Goal: Task Accomplishment & Management: Complete application form

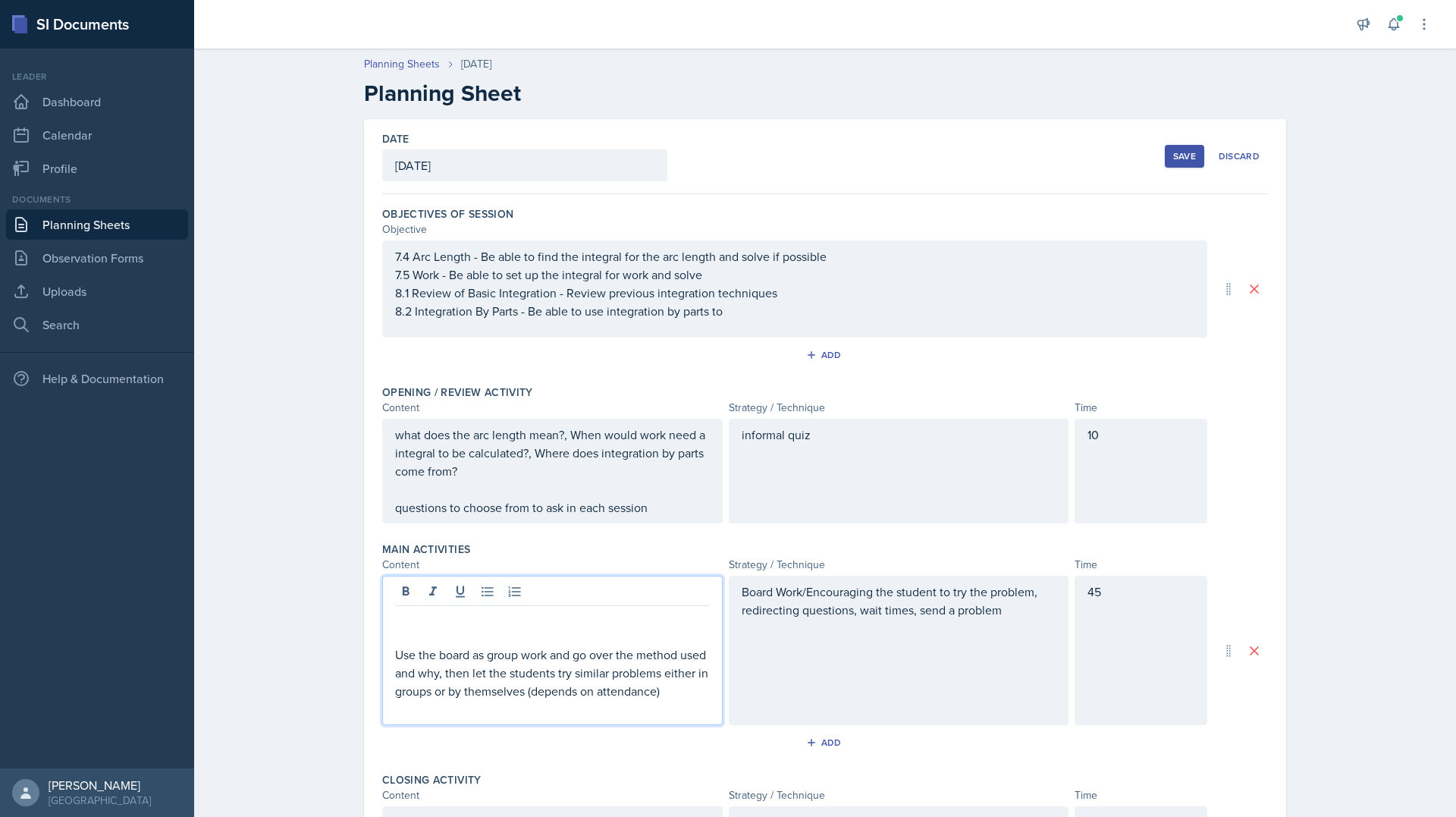
scroll to position [323, 0]
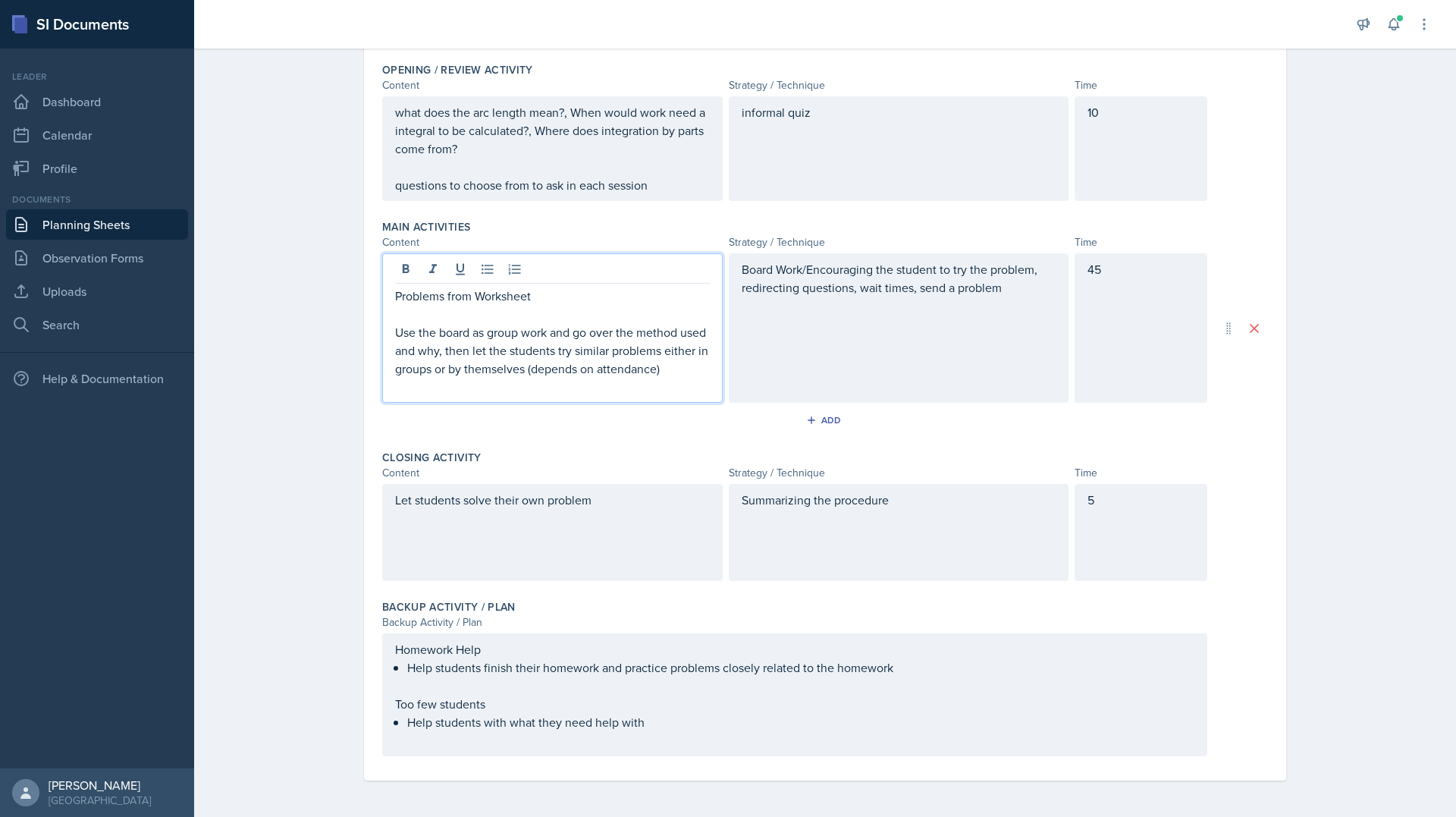
click at [252, 423] on div "Planning Sheets [DATE] Planning Sheet Date [DATE] [DATE] 28 29 30 1 2 3 4 5 6 7…" at bounding box center [825, 268] width 1262 height 1098
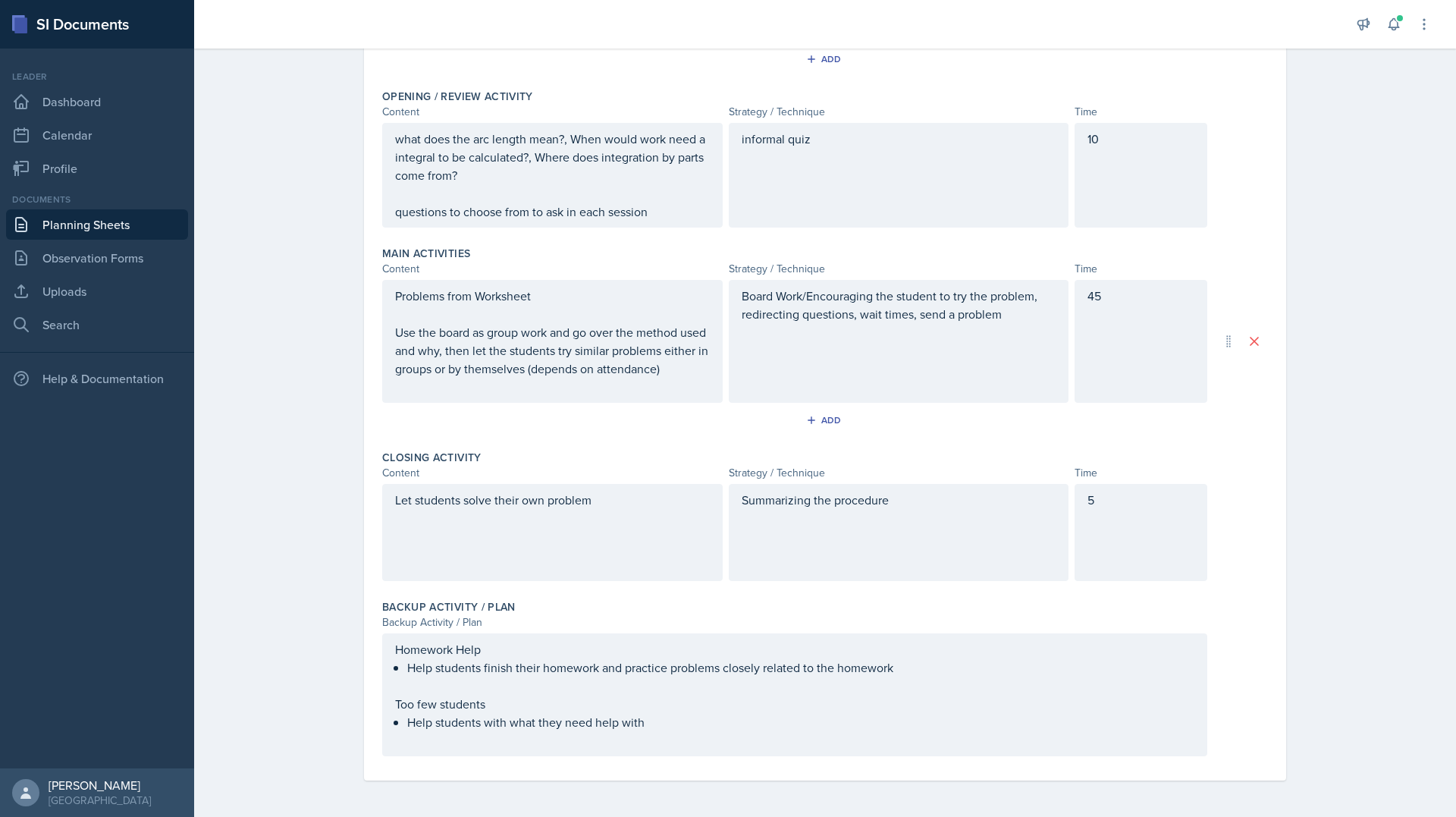
click at [583, 292] on p "Problems from Worksheet" at bounding box center [552, 296] width 314 height 19
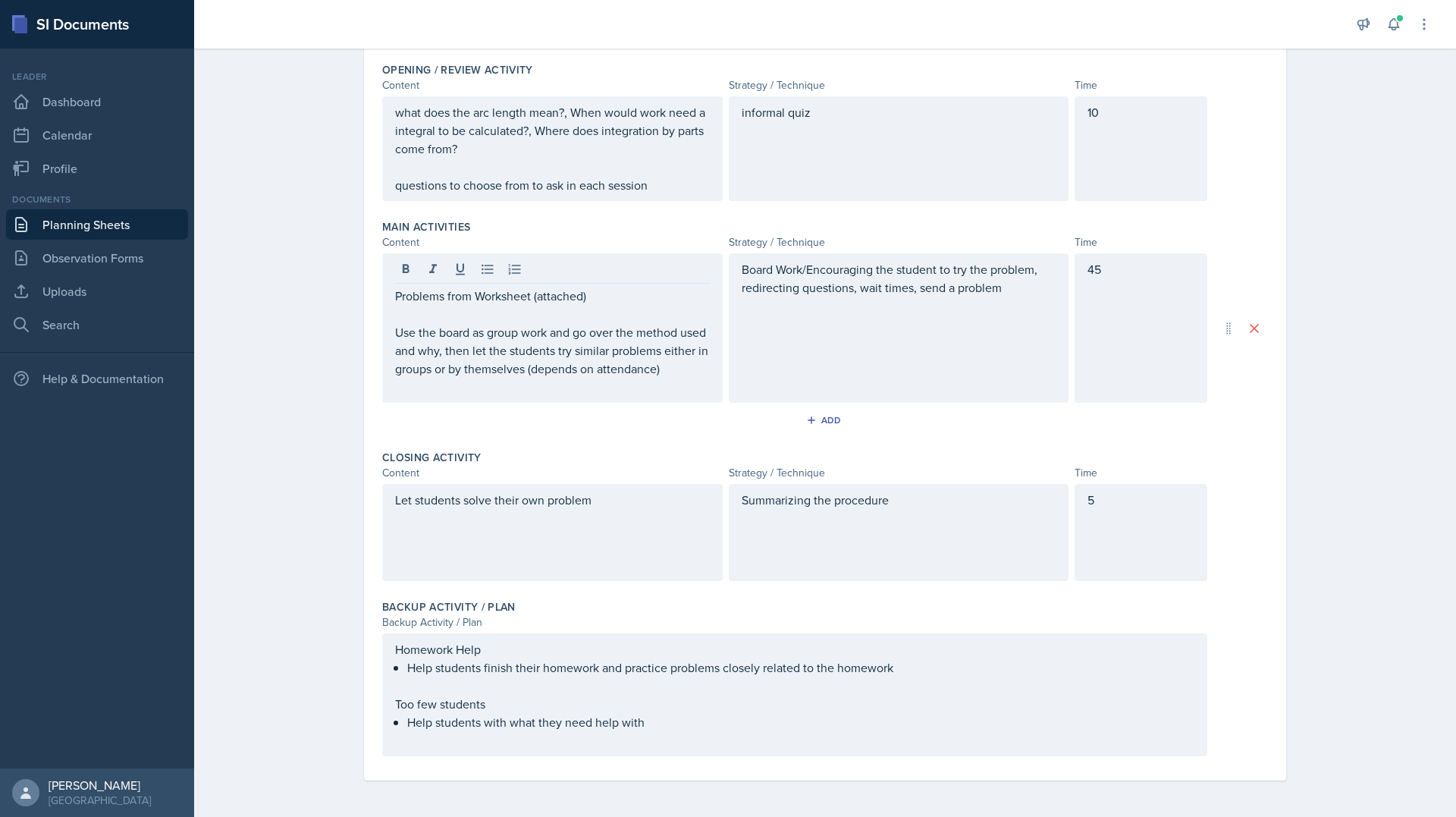
click at [678, 452] on div "Closing Activity" at bounding box center [825, 457] width 886 height 15
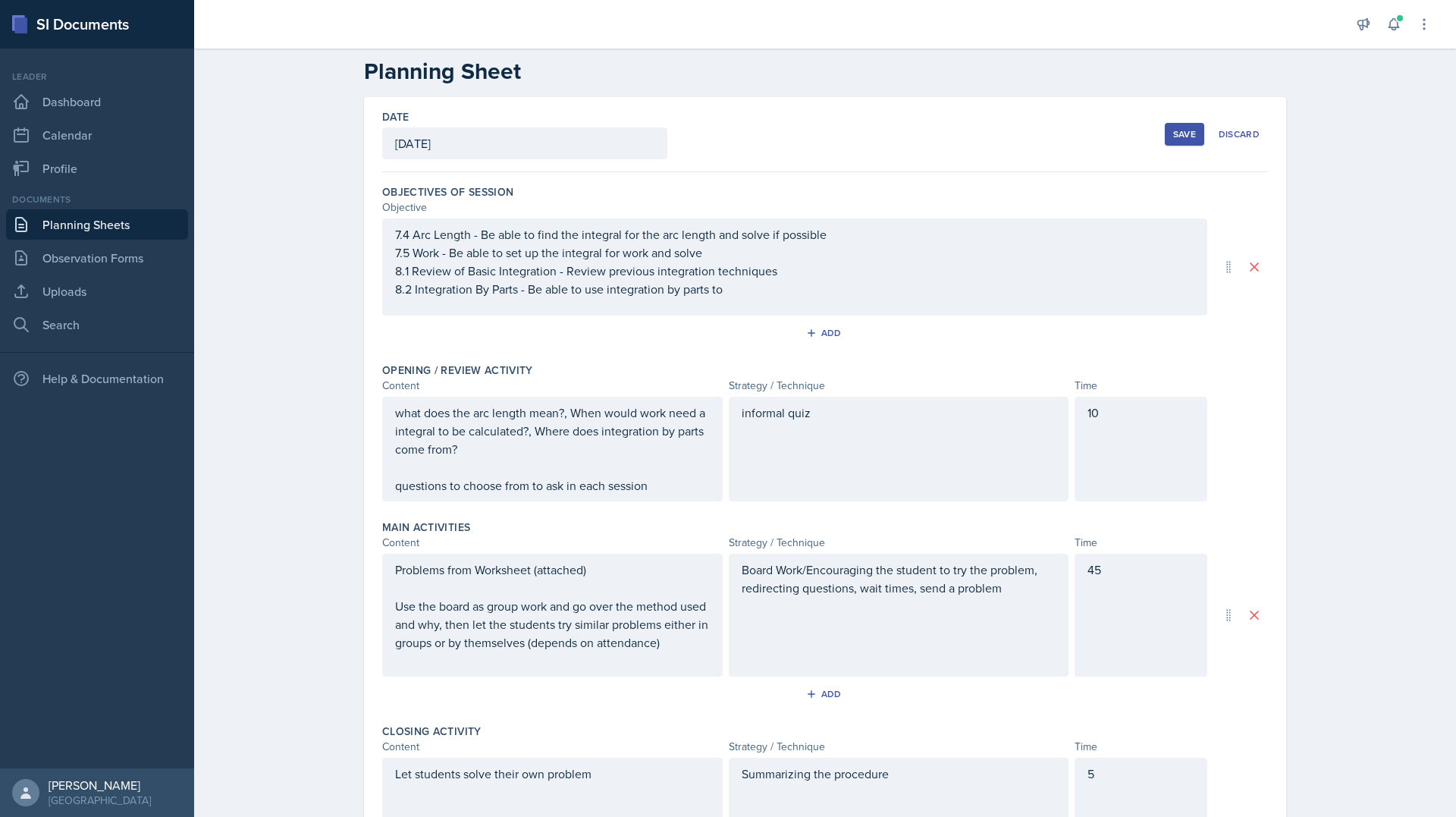
scroll to position [0, 0]
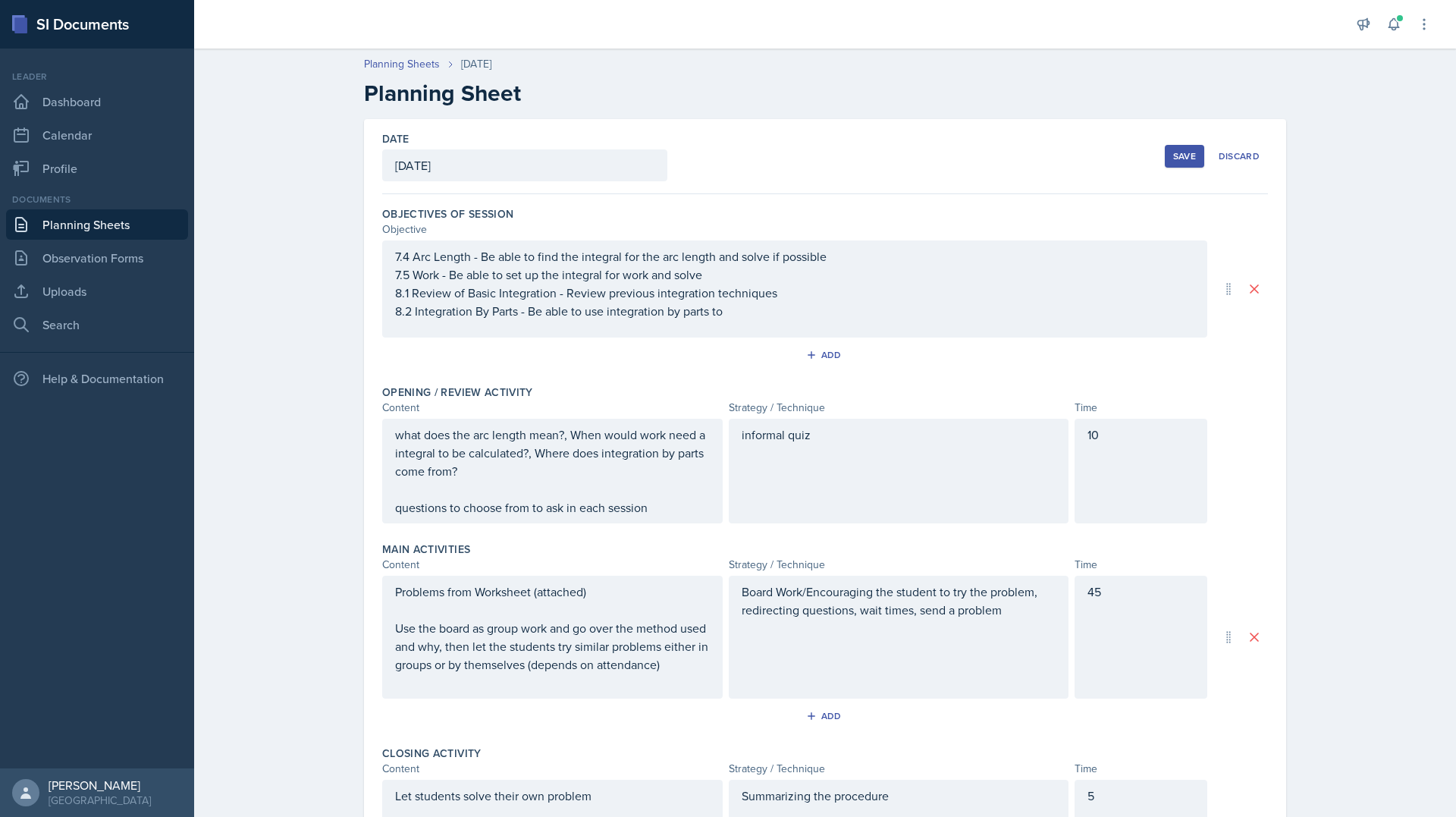
click at [742, 302] on div "7.4 Arc Length - Be able to find the integral for the arc length and solve if p…" at bounding box center [795, 284] width 800 height 73
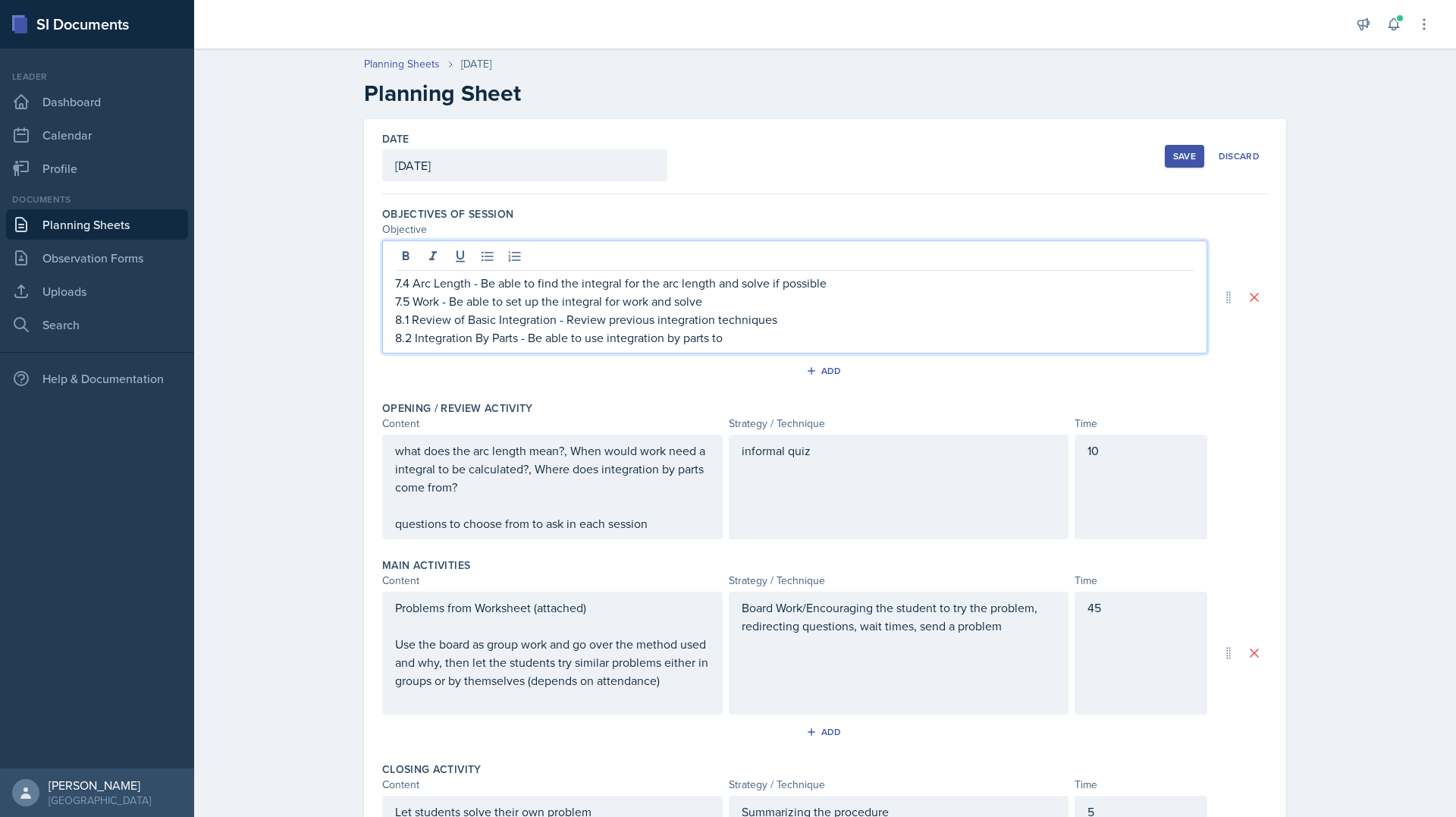
click at [755, 344] on p "8.2 Integration By Parts - Be able to use integration by parts to" at bounding box center [795, 337] width 800 height 19
click at [709, 377] on div "Add" at bounding box center [825, 374] width 886 height 29
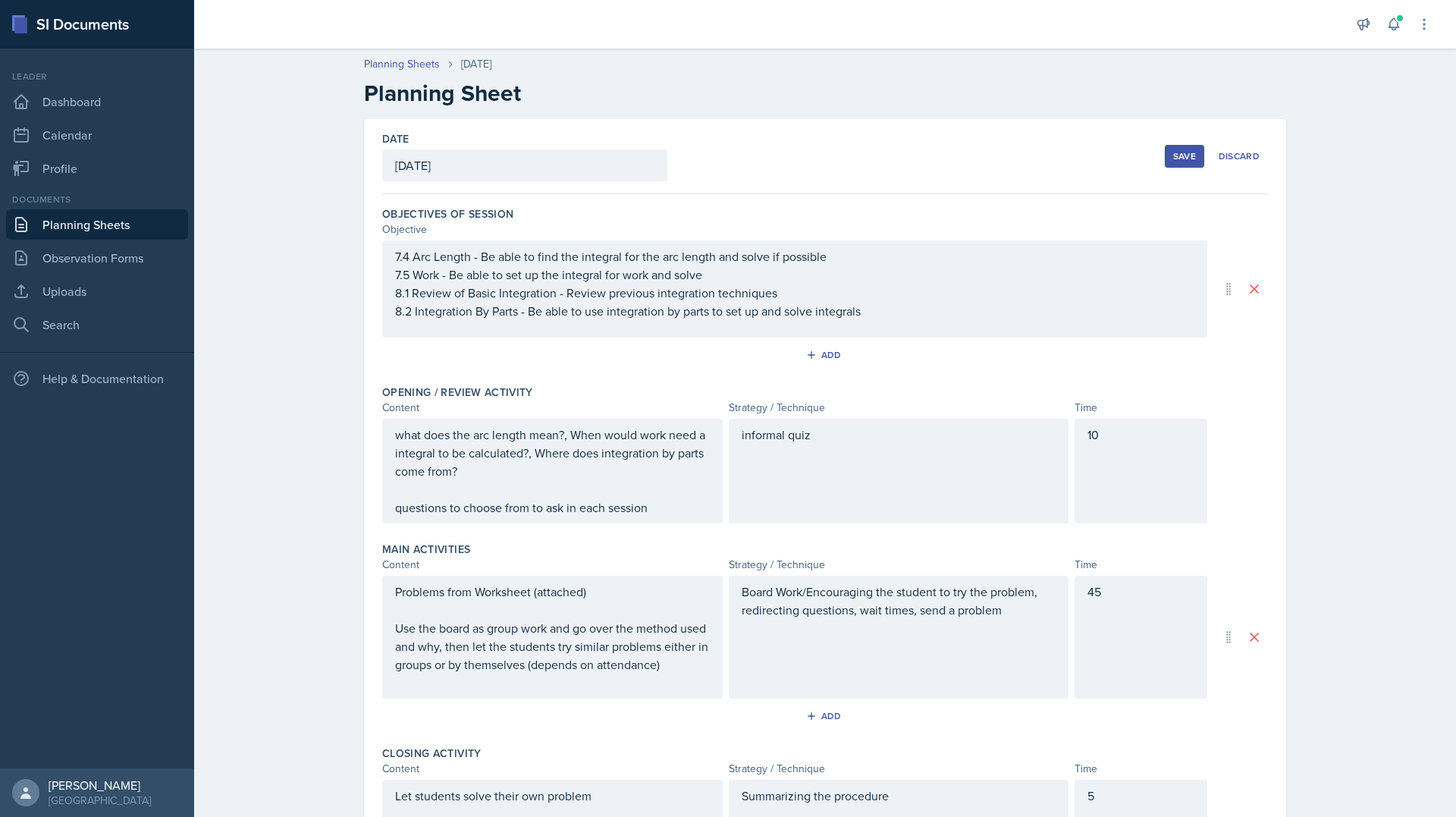
click at [596, 310] on div "7.4 Arc Length - Be able to find the integral for the arc length and solve if p…" at bounding box center [795, 284] width 800 height 73
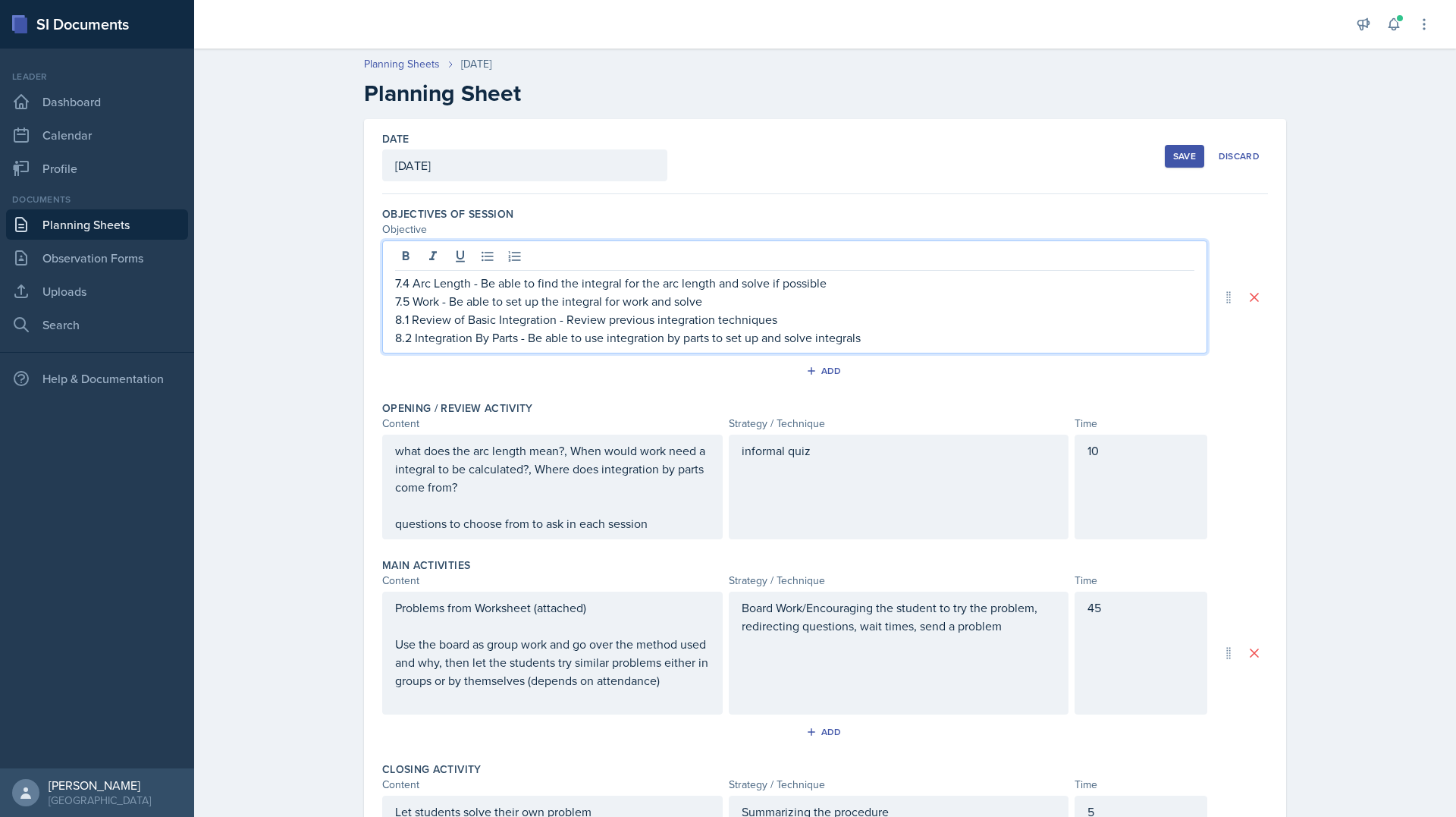
click at [884, 329] on p "8.2 Integration By Parts - Be able to use integration by parts to set up and so…" at bounding box center [795, 337] width 800 height 19
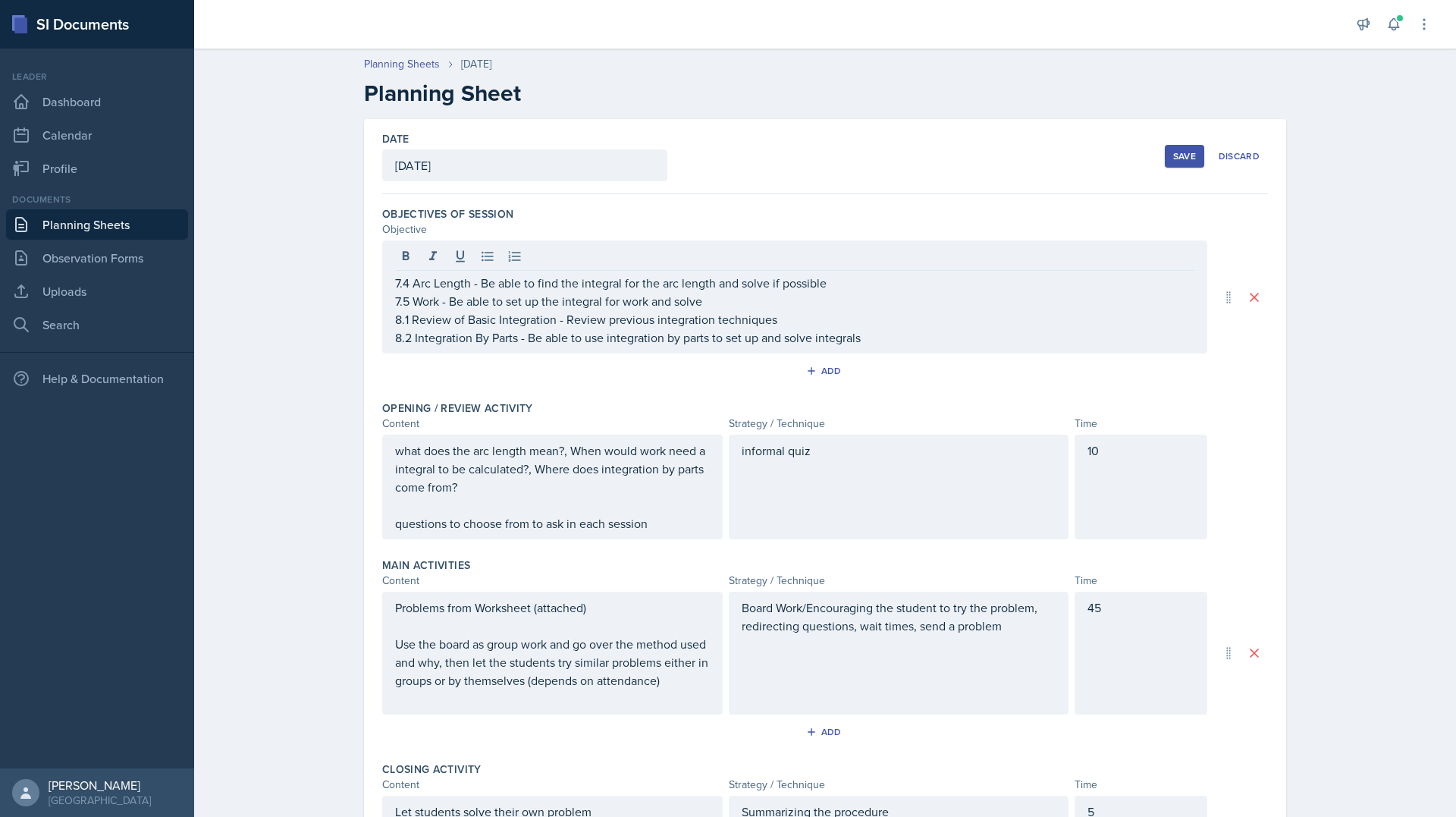
click at [879, 394] on div "Objectives of Session Objective 7.4 Arc Length - Be able to find the integral f…" at bounding box center [825, 297] width 886 height 194
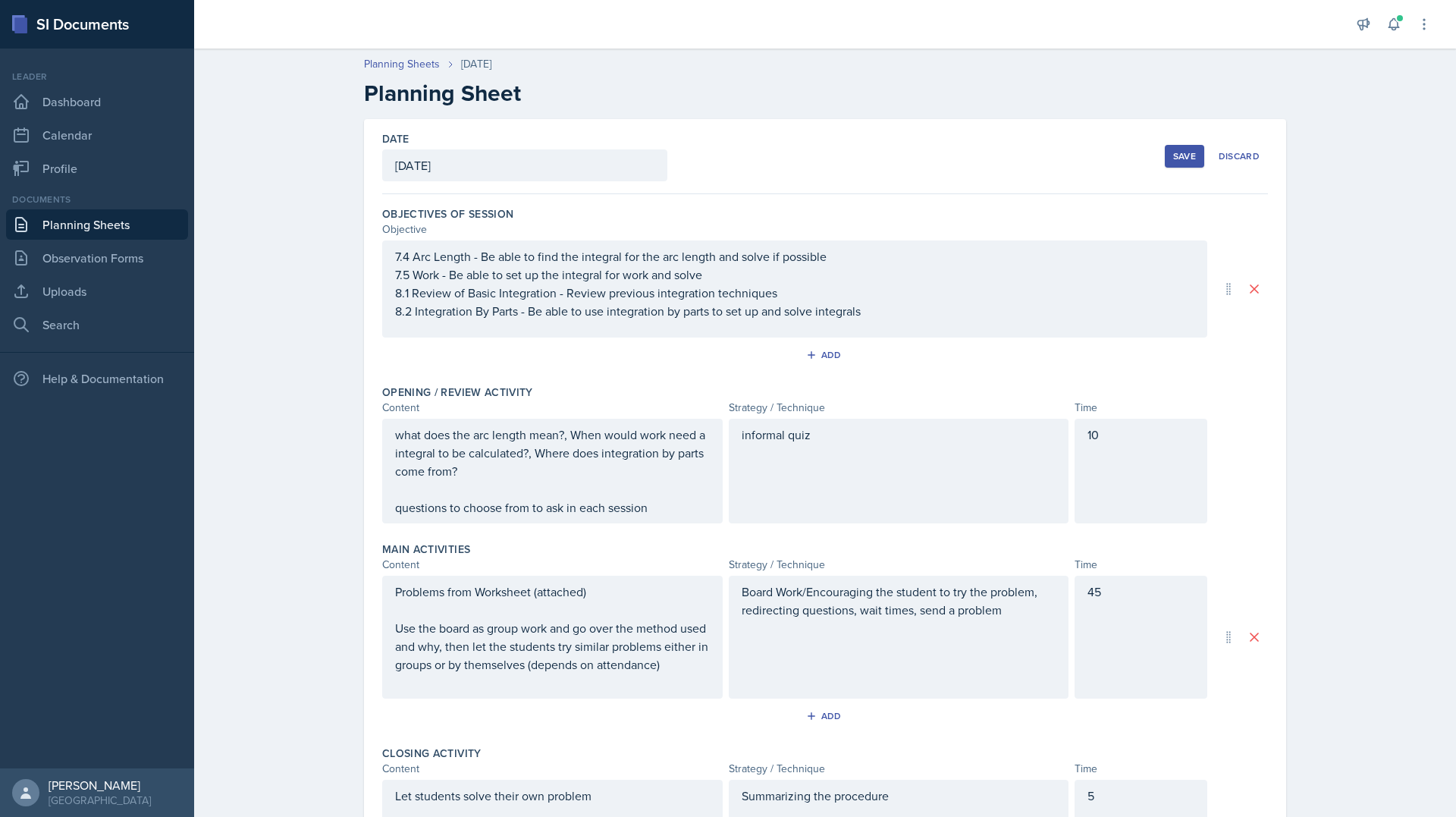
click at [1171, 165] on button "Save" at bounding box center [1184, 156] width 40 height 23
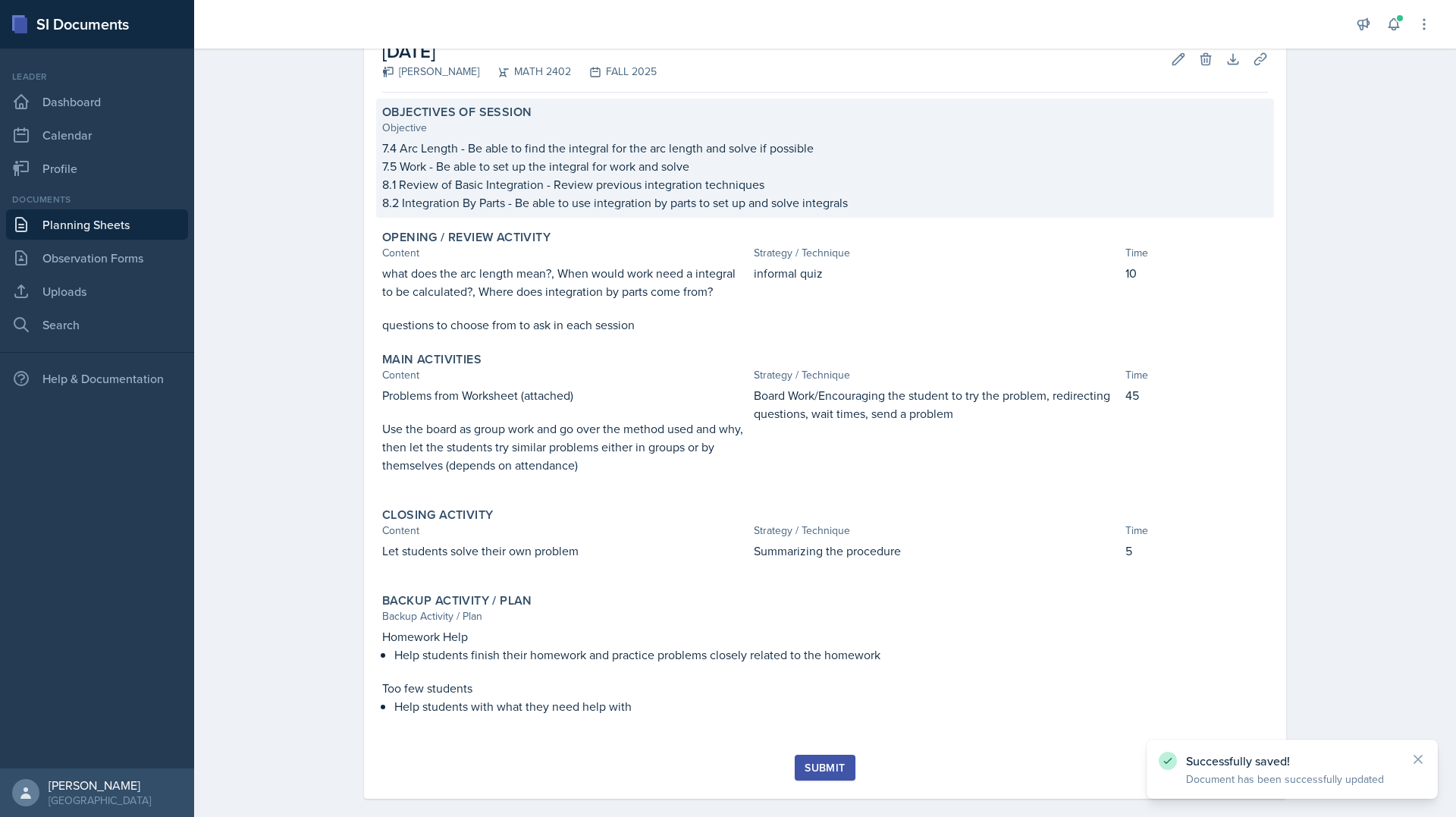
scroll to position [111, 0]
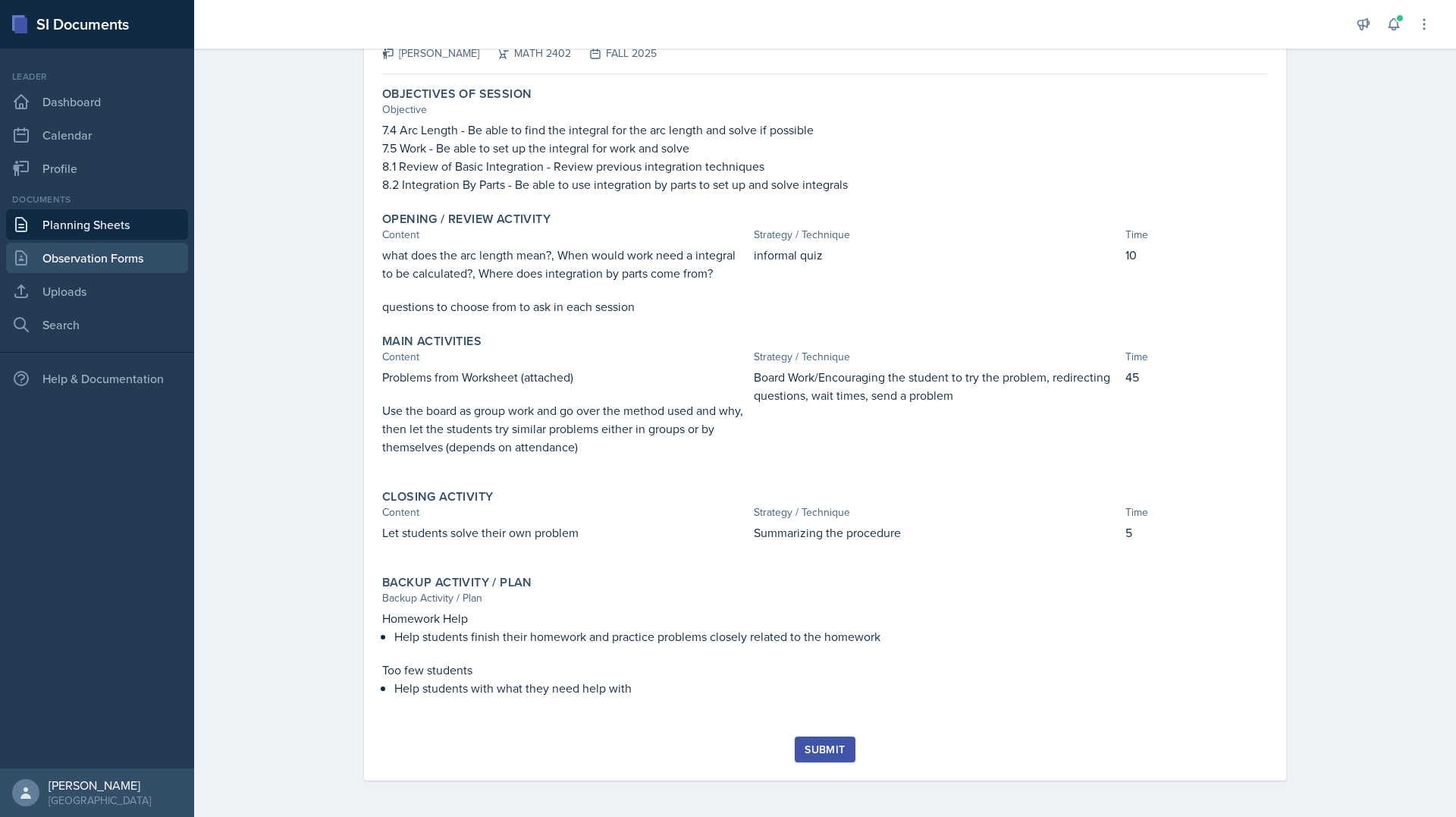
click at [87, 247] on link "Observation Forms" at bounding box center [98, 258] width 182 height 31
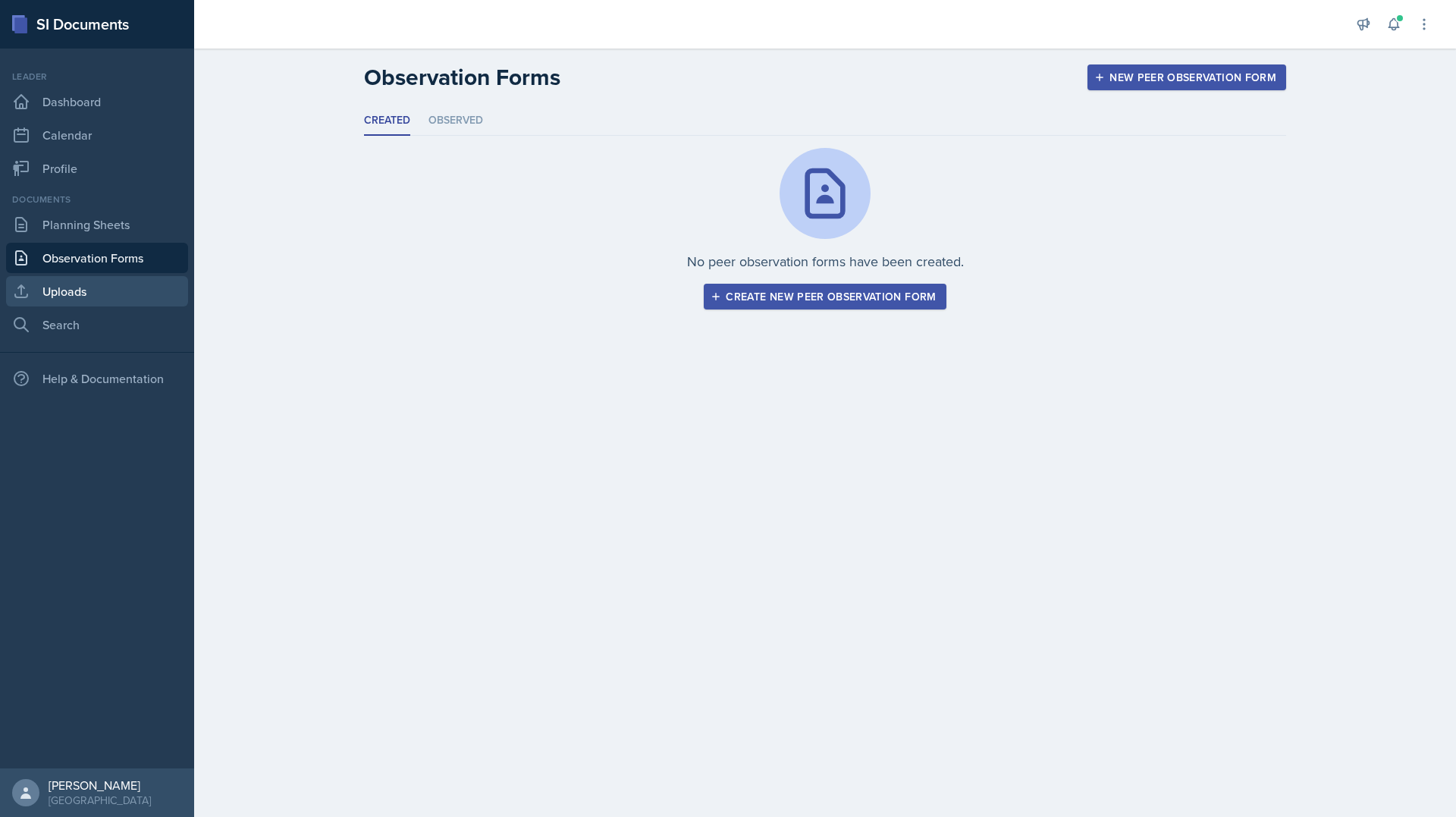
click at [63, 294] on link "Uploads" at bounding box center [98, 291] width 182 height 31
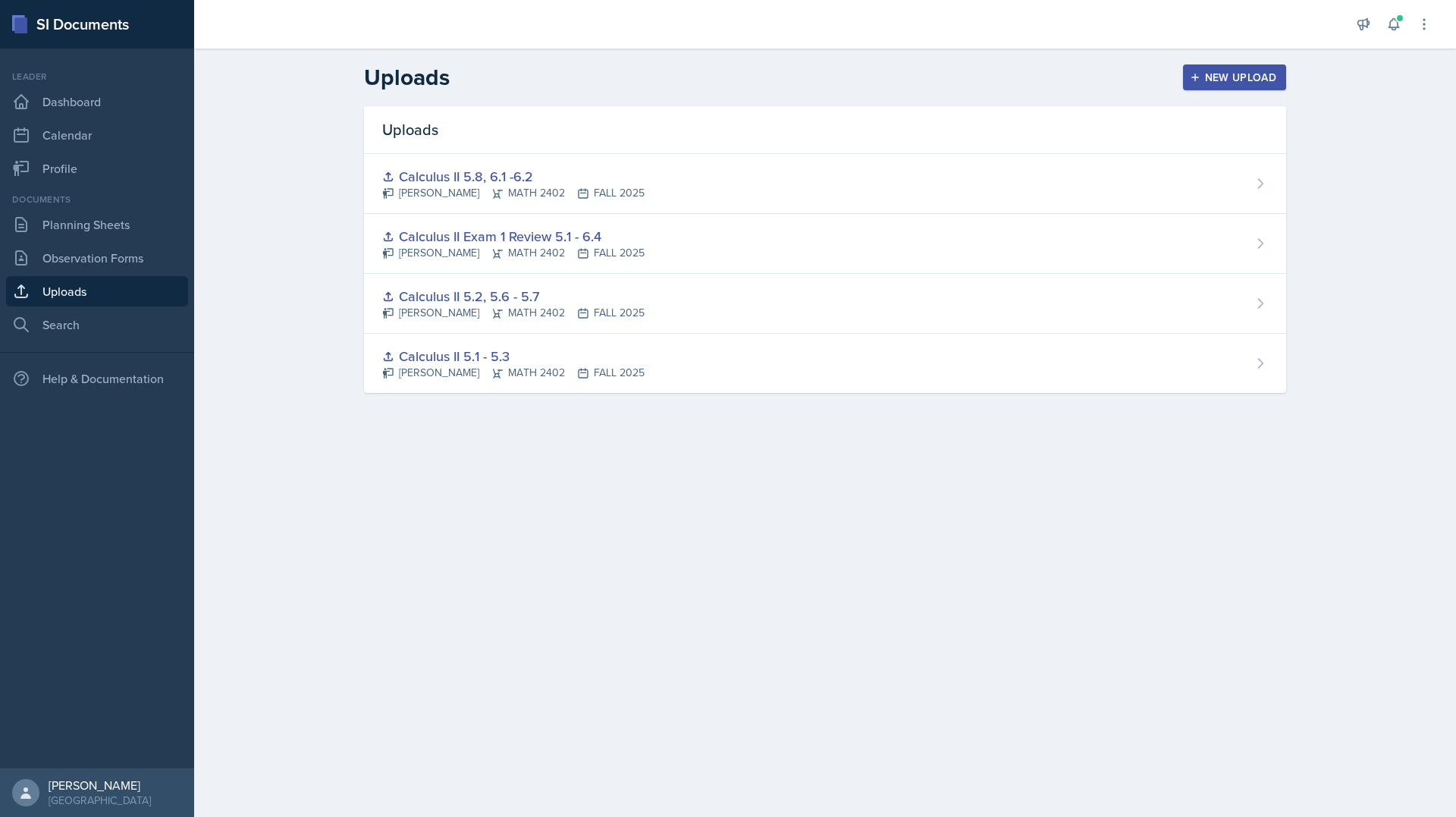
click at [1225, 86] on button "New Upload" at bounding box center [1235, 77] width 104 height 26
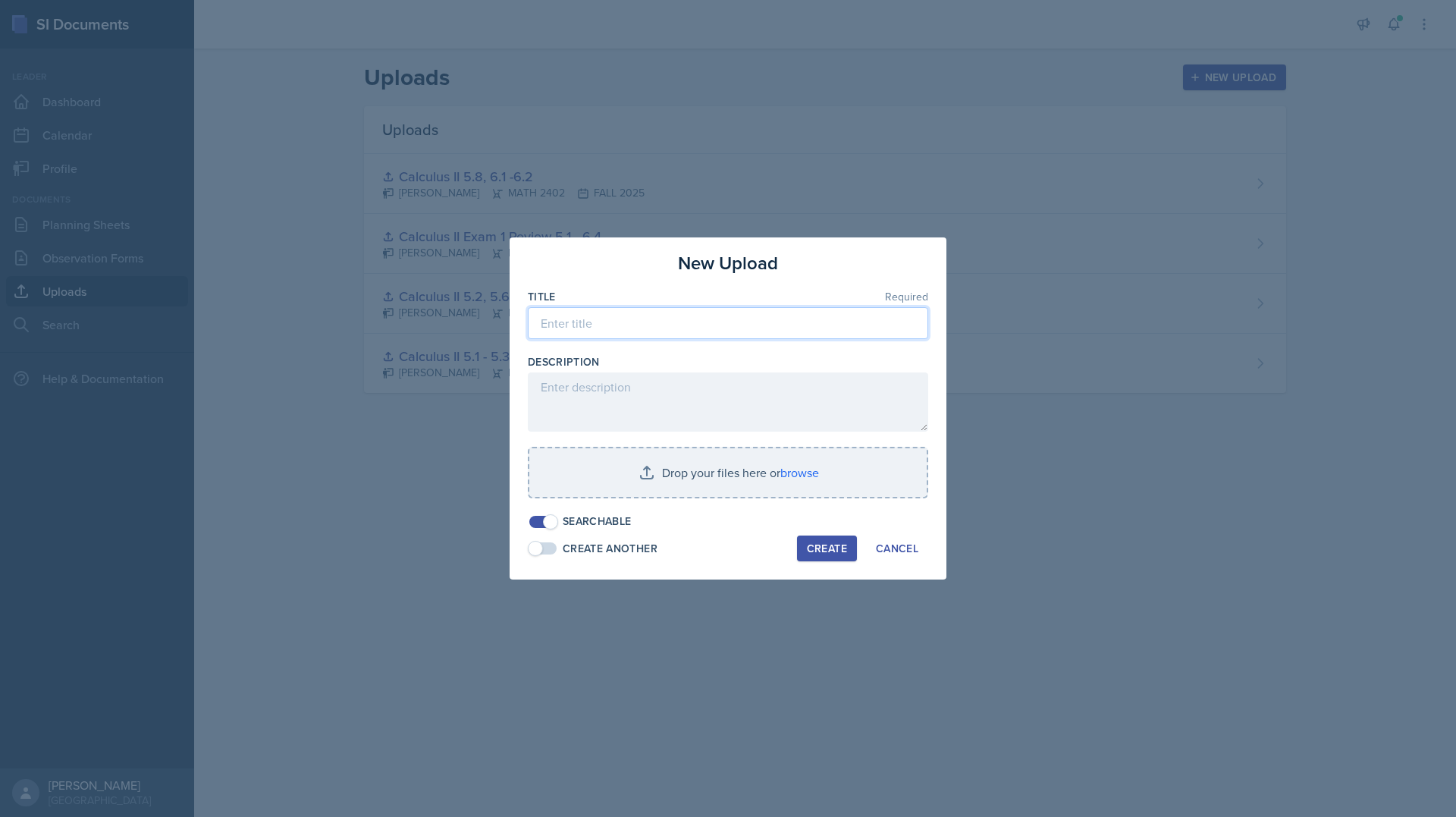
click at [636, 336] on input at bounding box center [728, 323] width 401 height 32
type input "c"
click at [771, 327] on input "Calculus II 7." at bounding box center [728, 323] width 401 height 32
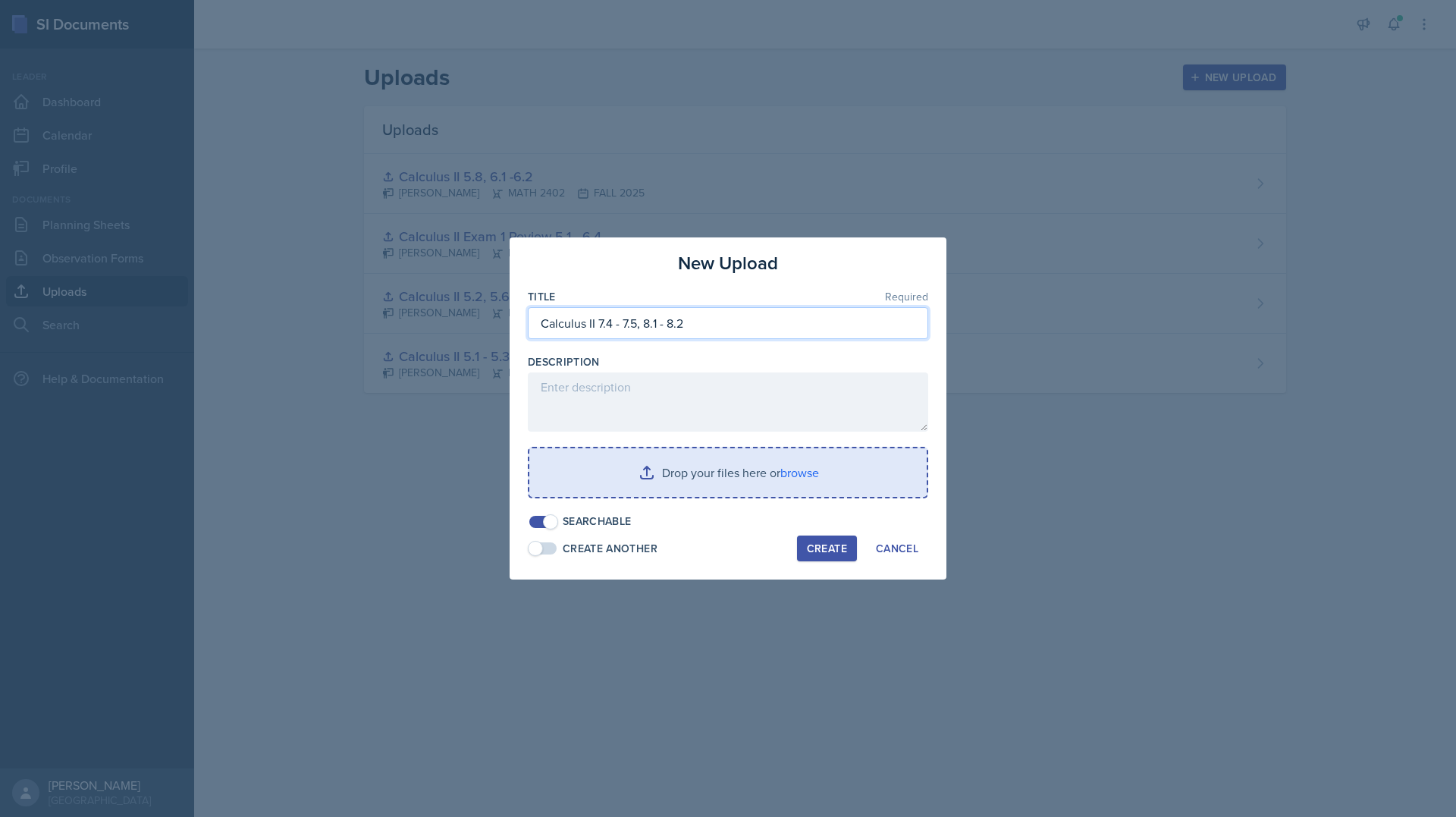
type input "Calculus II 7.4 - 7.5, 8.1 - 8.2"
click at [745, 469] on input "file" at bounding box center [728, 473] width 397 height 48
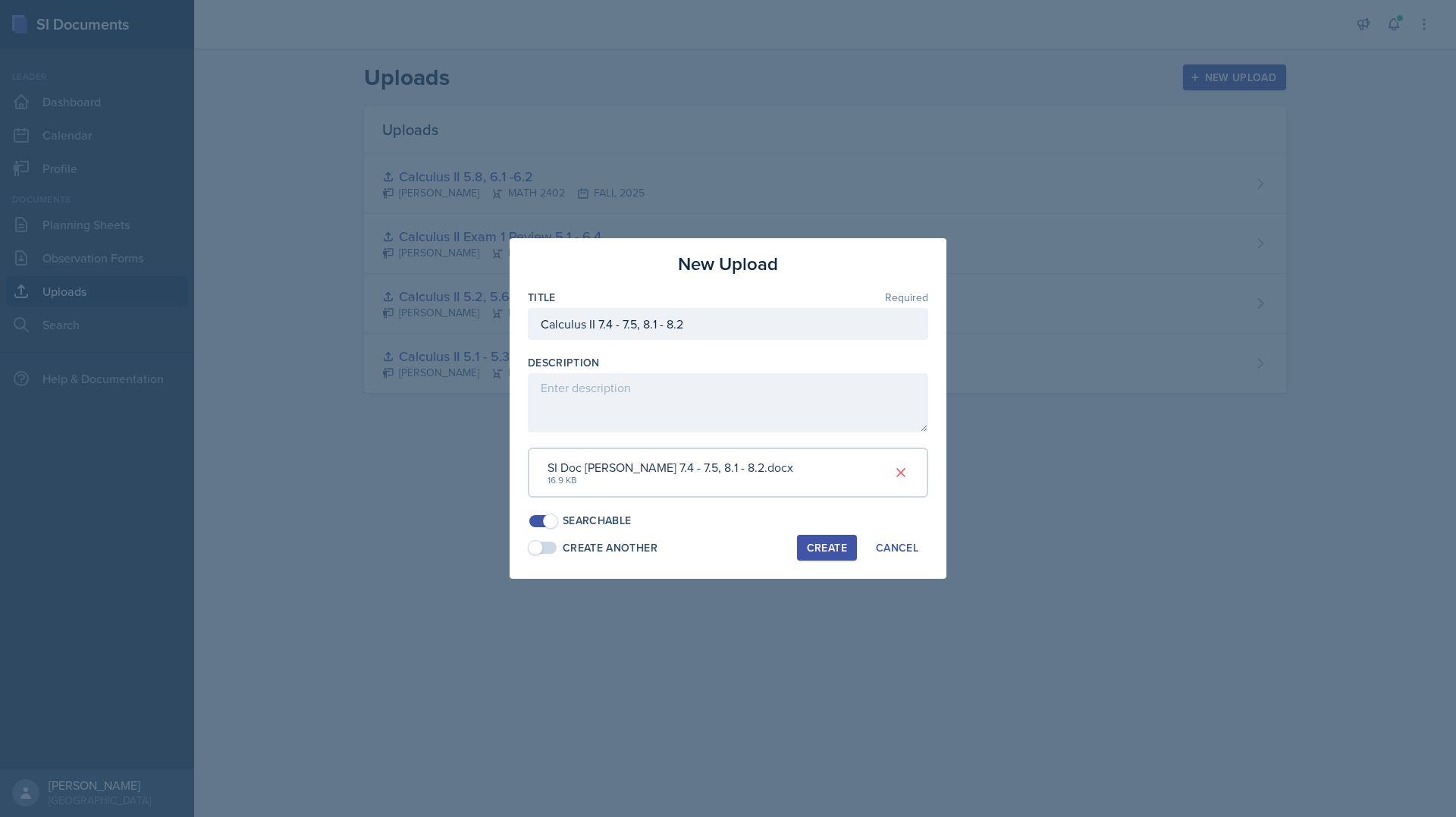
click at [834, 550] on div "Create" at bounding box center [827, 548] width 40 height 12
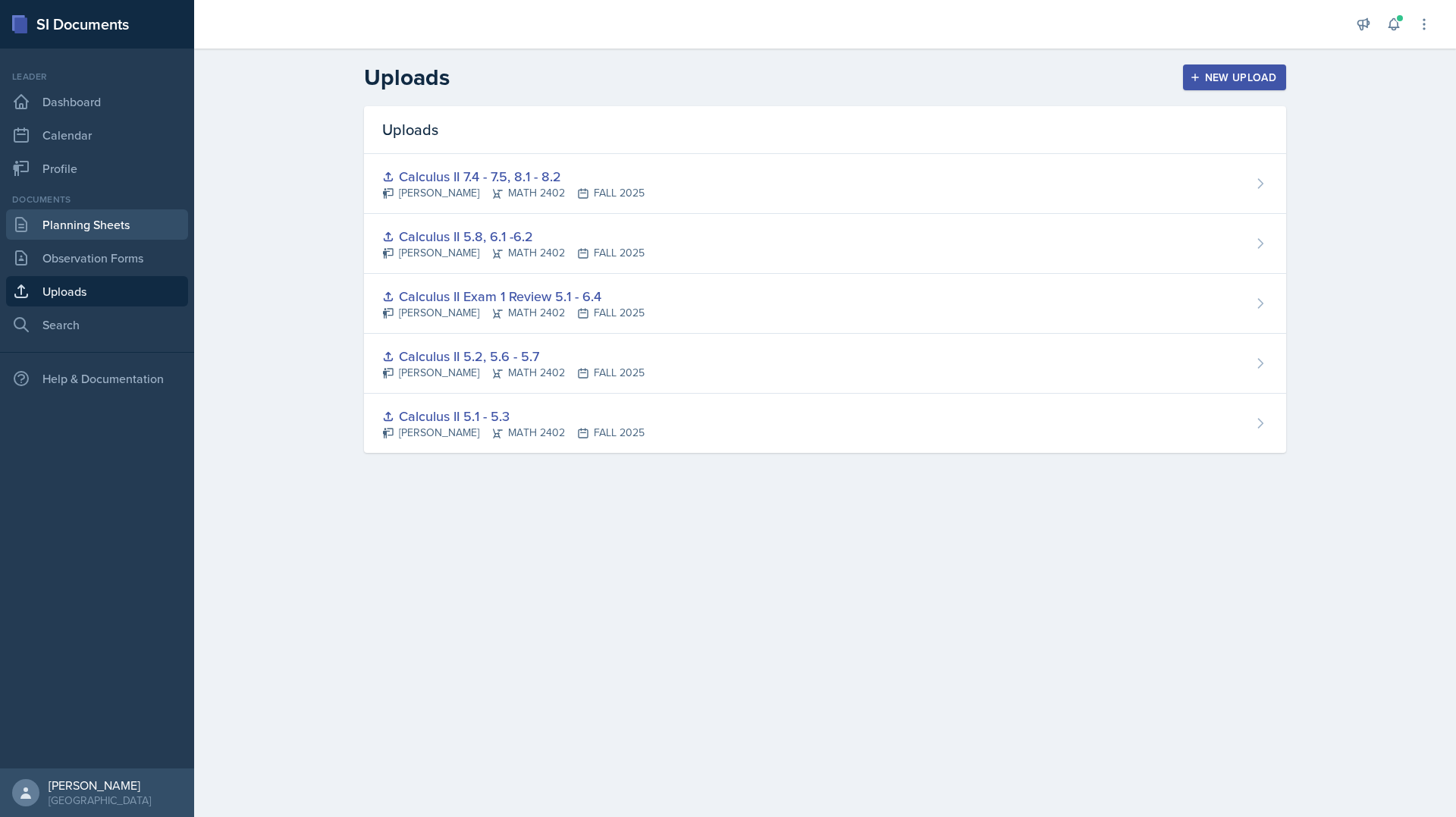
click at [71, 227] on link "Planning Sheets" at bounding box center [98, 225] width 182 height 31
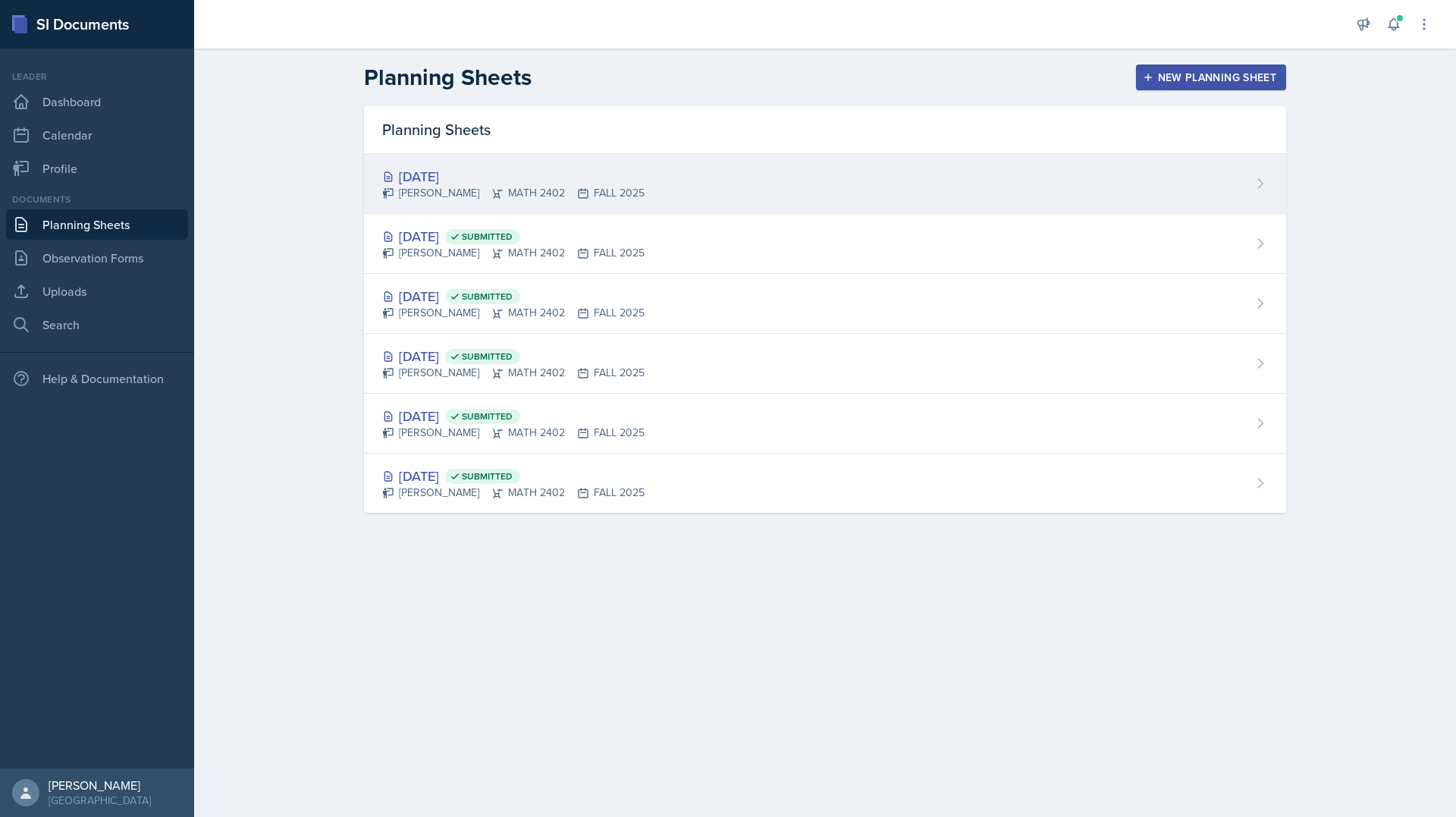
click at [1202, 185] on div "[DATE] [PERSON_NAME] MATH 2402 FALL 2025" at bounding box center [826, 184] width 922 height 60
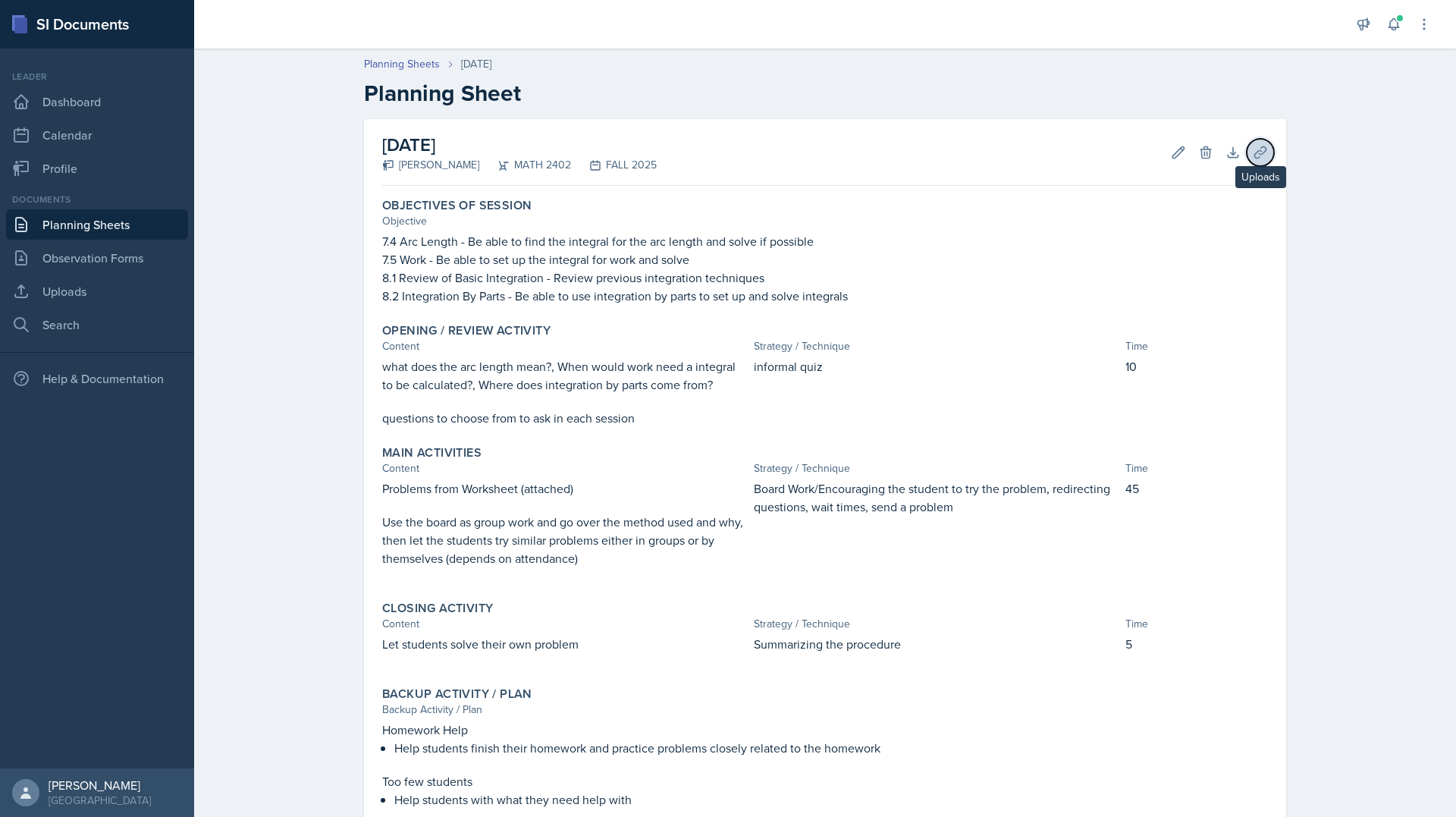
click at [1250, 164] on button "Uploads" at bounding box center [1261, 152] width 27 height 27
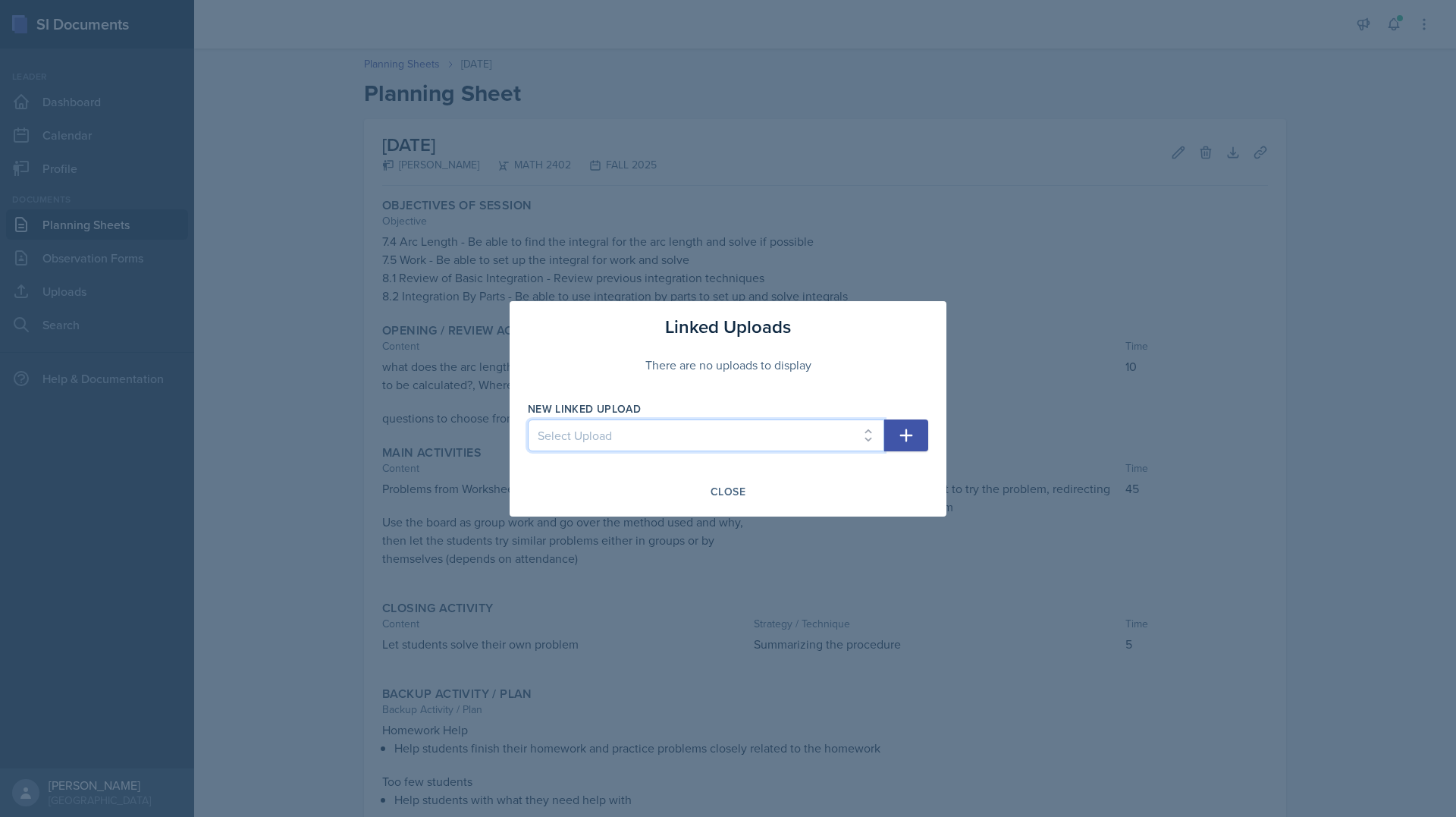
click at [672, 437] on select "Select Upload Calculus II 5.1 - 5.3 Calculus II 5.2, 5.6 - 5.7 Calculus II Exam…" at bounding box center [706, 436] width 356 height 32
select select "6feb586c-8f0f-4150-8222-b59eebde6dae"
click at [528, 419] on select "Select Upload Calculus II 5.1 - 5.3 Calculus II 5.2, 5.6 - 5.7 Calculus II Exam…" at bounding box center [706, 436] width 356 height 32
click at [913, 441] on icon "button" at bounding box center [906, 436] width 19 height 19
select select
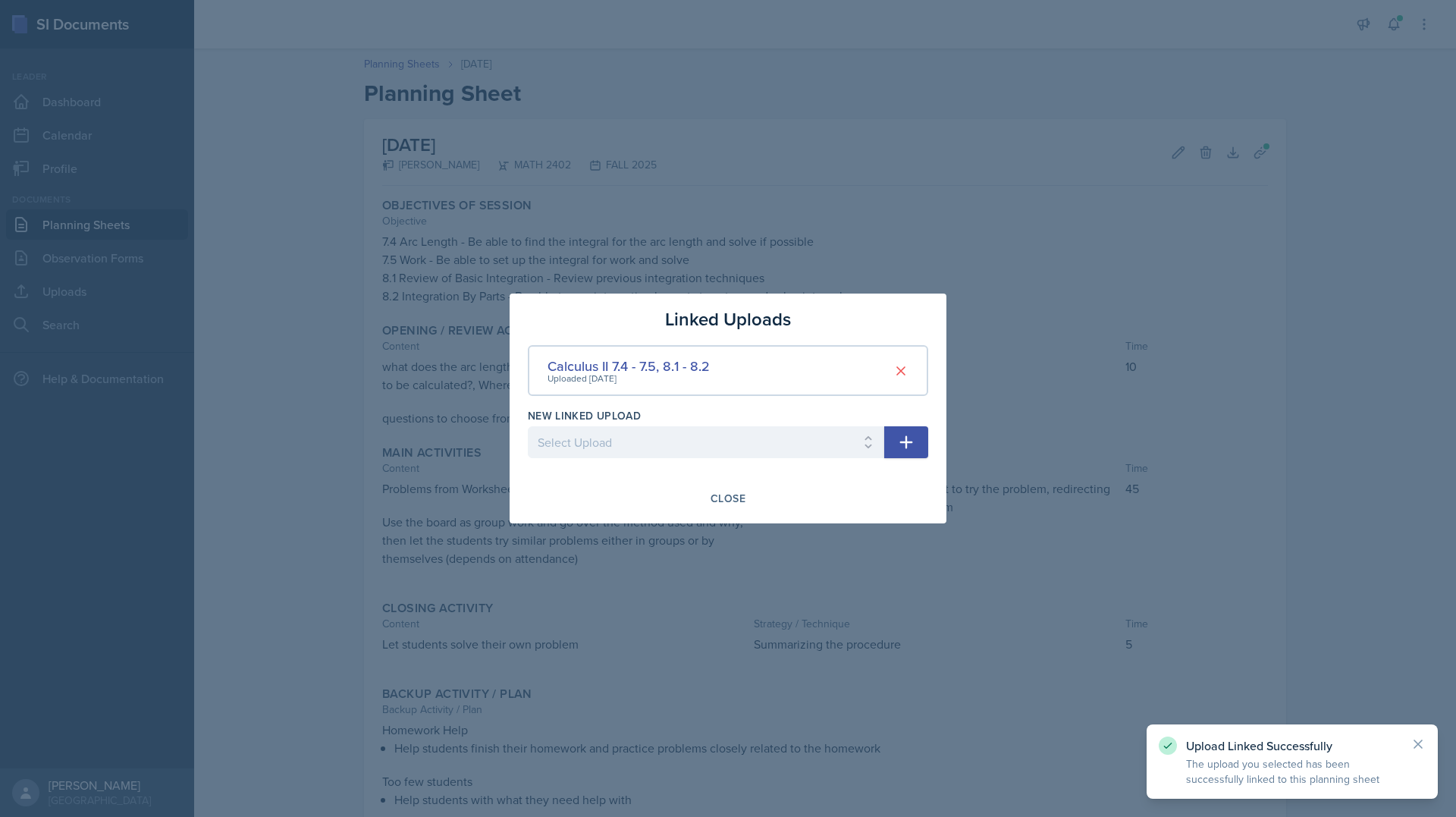
click at [732, 511] on div "Linked Uploads Calculus II 7.4 - 7.5, 8.1 - 8.2 Uploaded [DATE] New Linked Uplo…" at bounding box center [728, 408] width 437 height 230
click at [733, 507] on button "Close" at bounding box center [728, 498] width 55 height 26
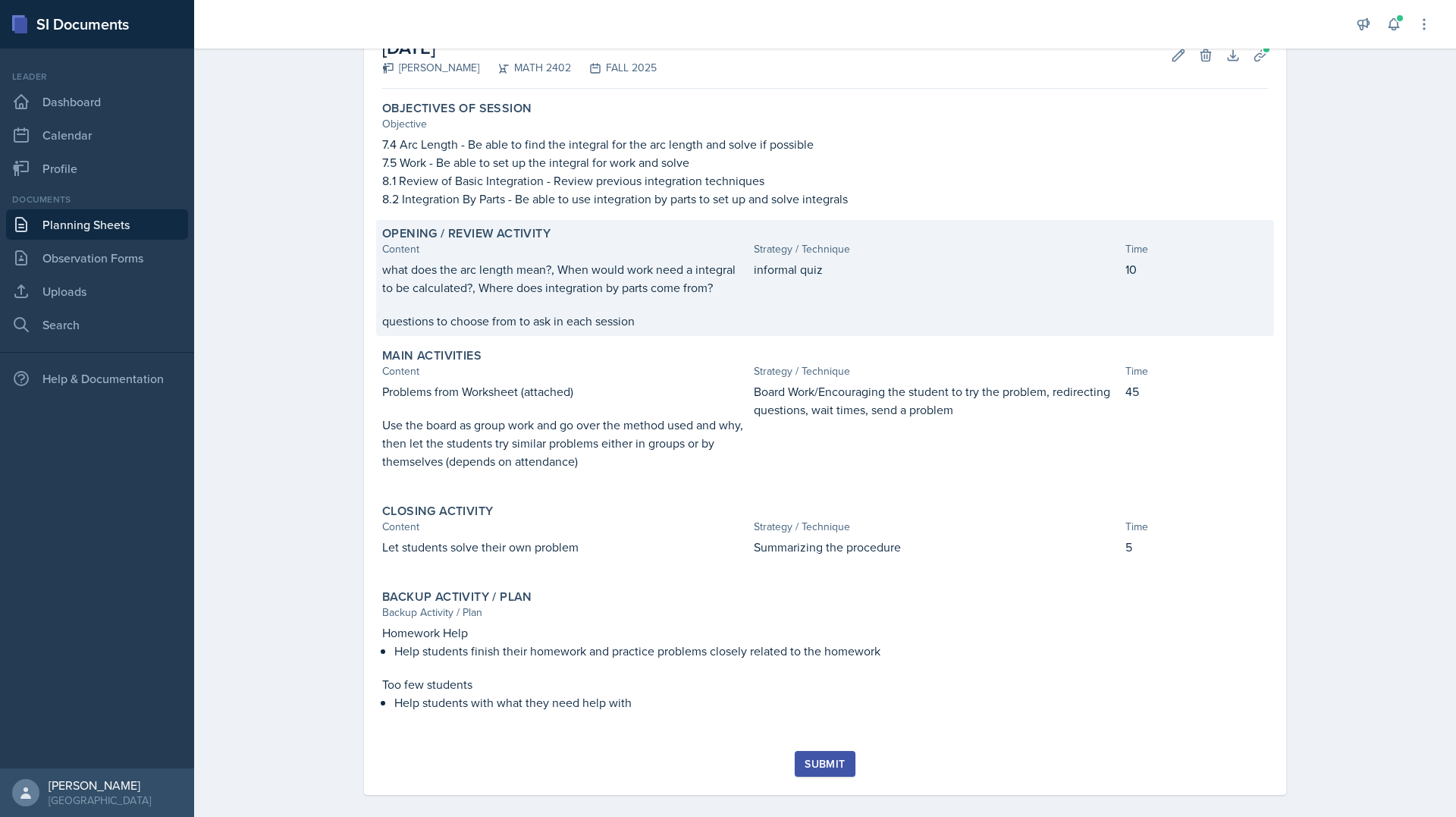
scroll to position [111, 0]
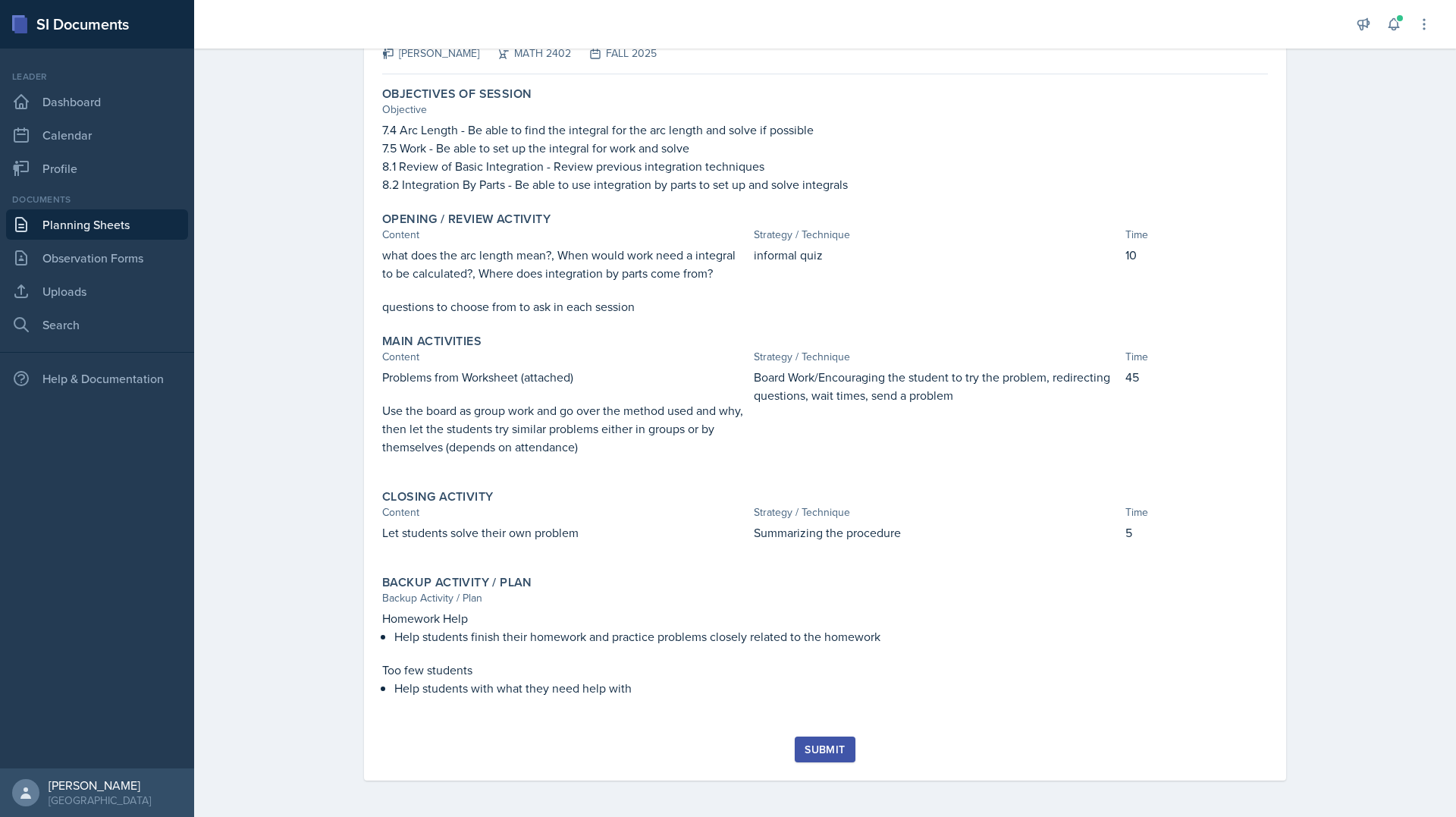
click at [788, 744] on div "Submit" at bounding box center [825, 758] width 886 height 44
click at [800, 738] on button "Submit" at bounding box center [825, 749] width 60 height 26
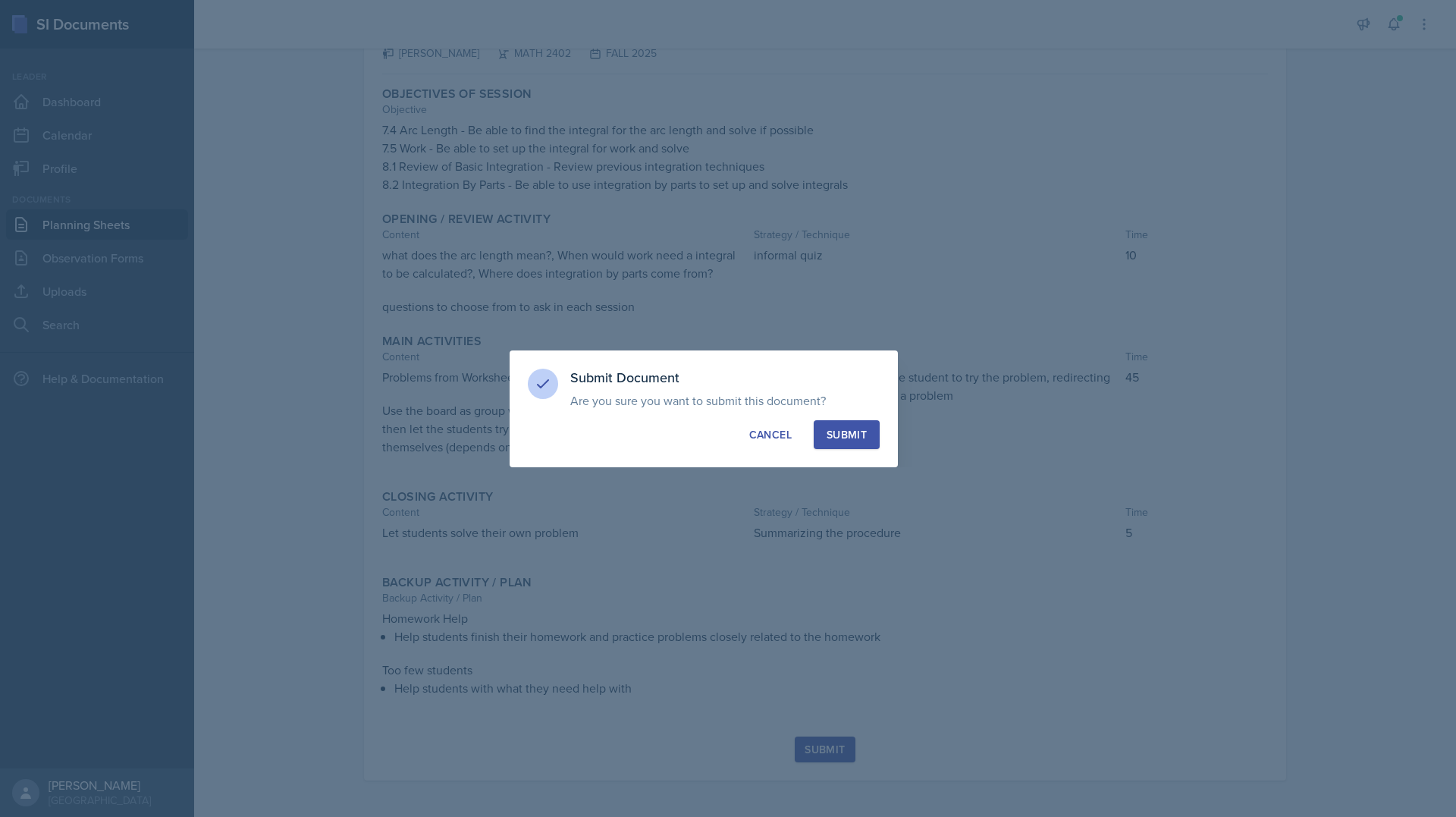
click at [834, 439] on div "Submit" at bounding box center [847, 435] width 40 height 15
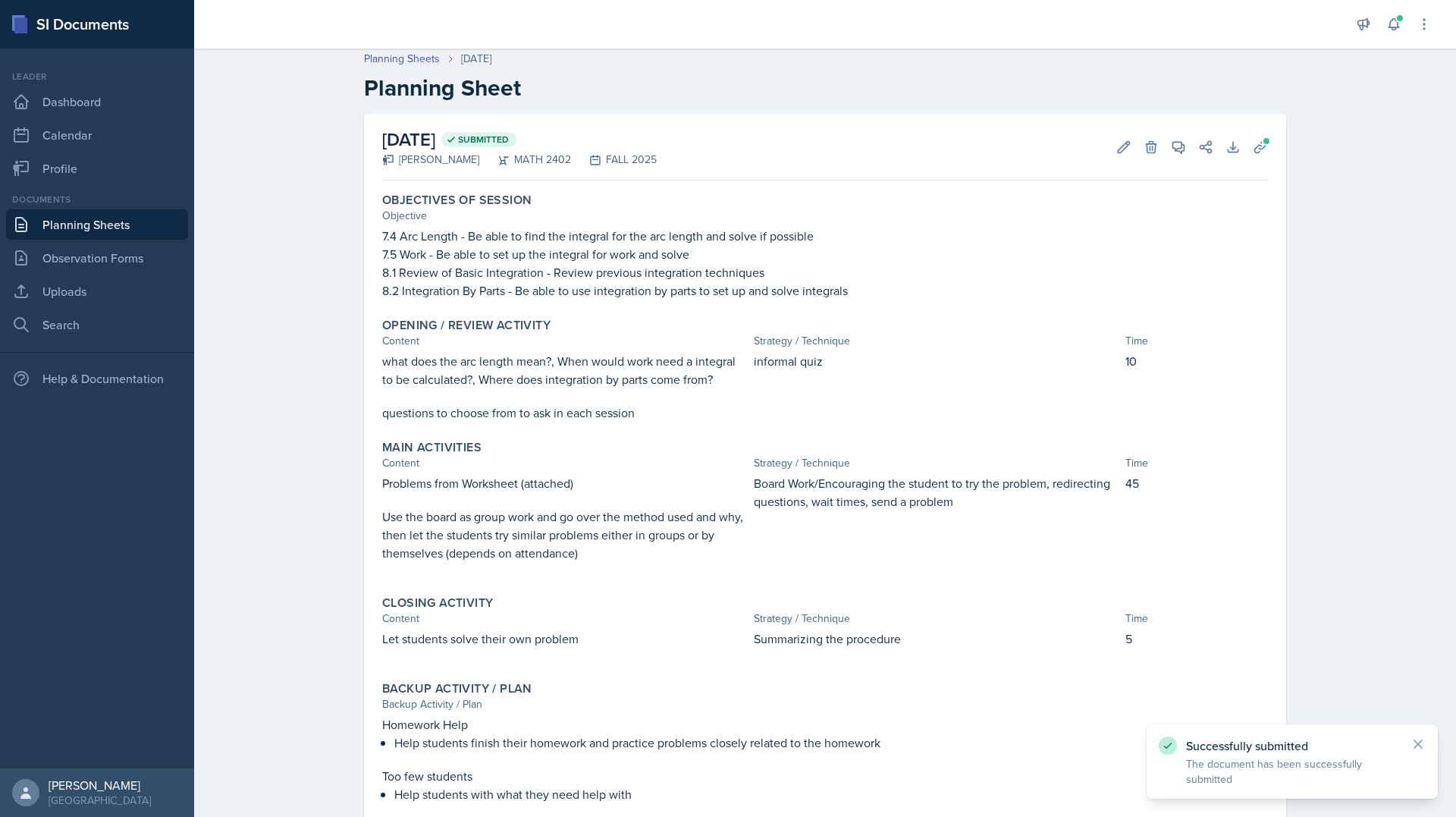
scroll to position [0, 0]
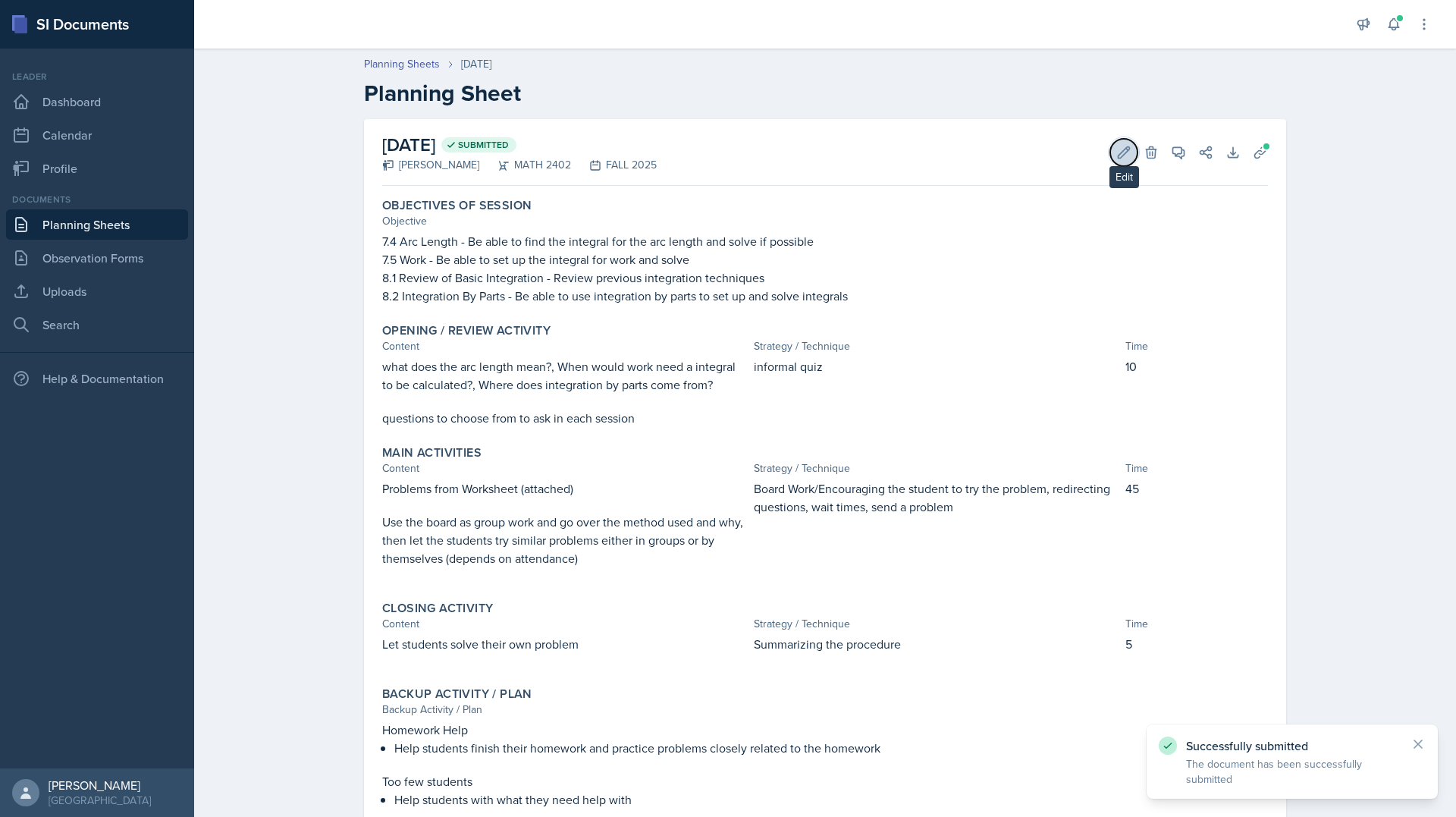
click at [1119, 153] on icon at bounding box center [1125, 152] width 11 height 11
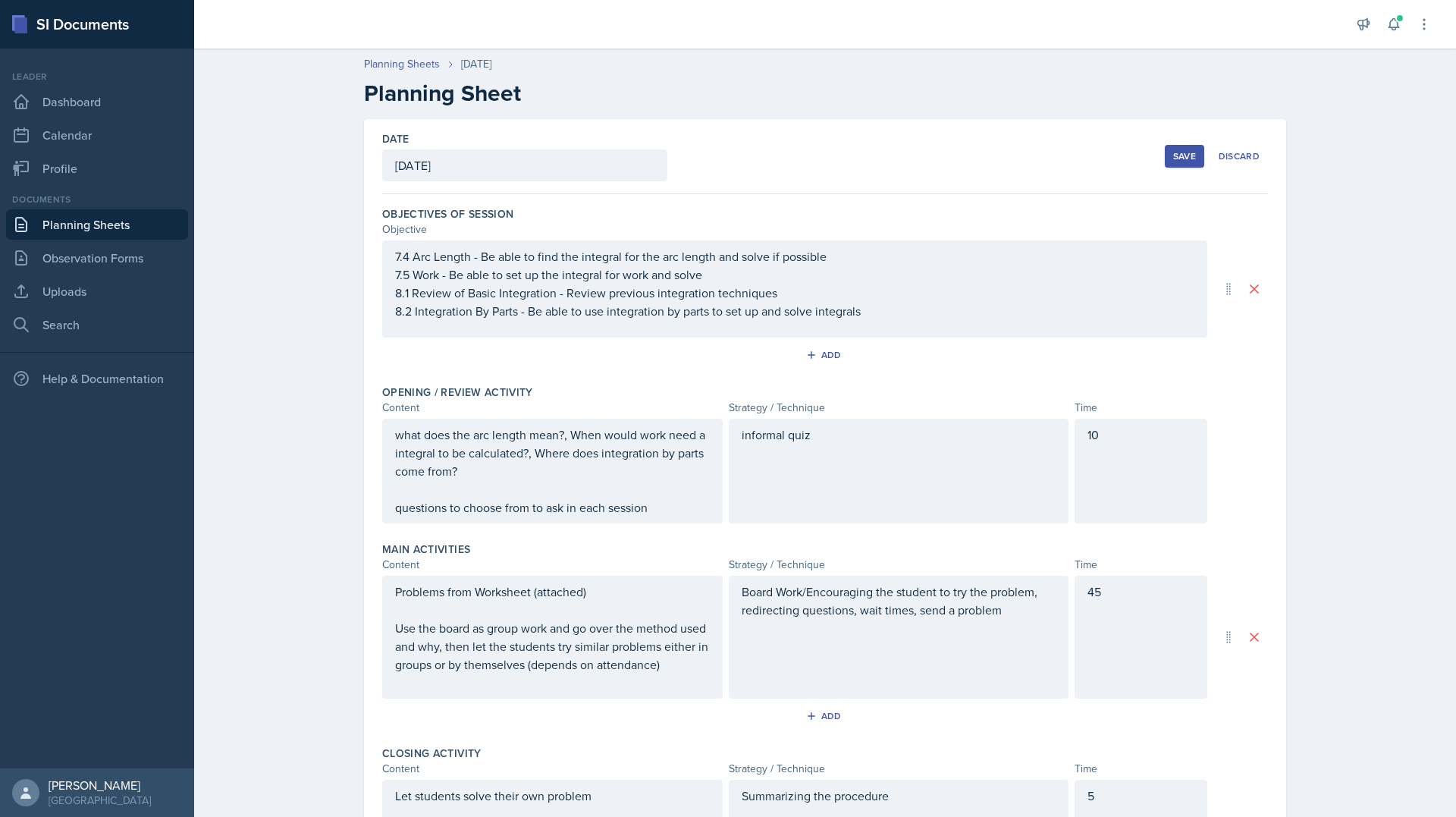
click at [392, 432] on div "what does the arc length mean?, When would work need a integral to be calculate…" at bounding box center [552, 471] width 340 height 105
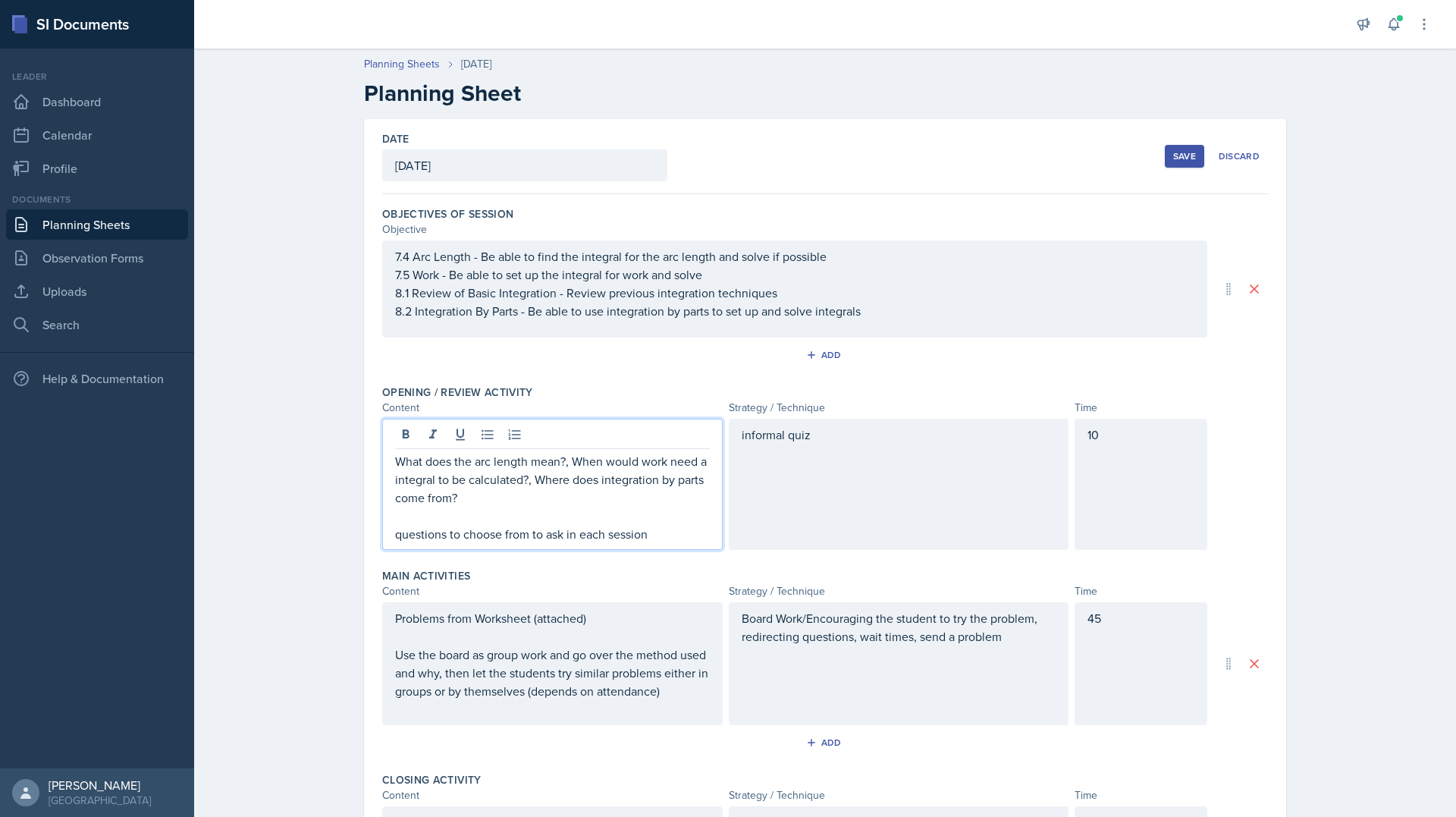
click at [1184, 153] on div "Save" at bounding box center [1184, 156] width 23 height 12
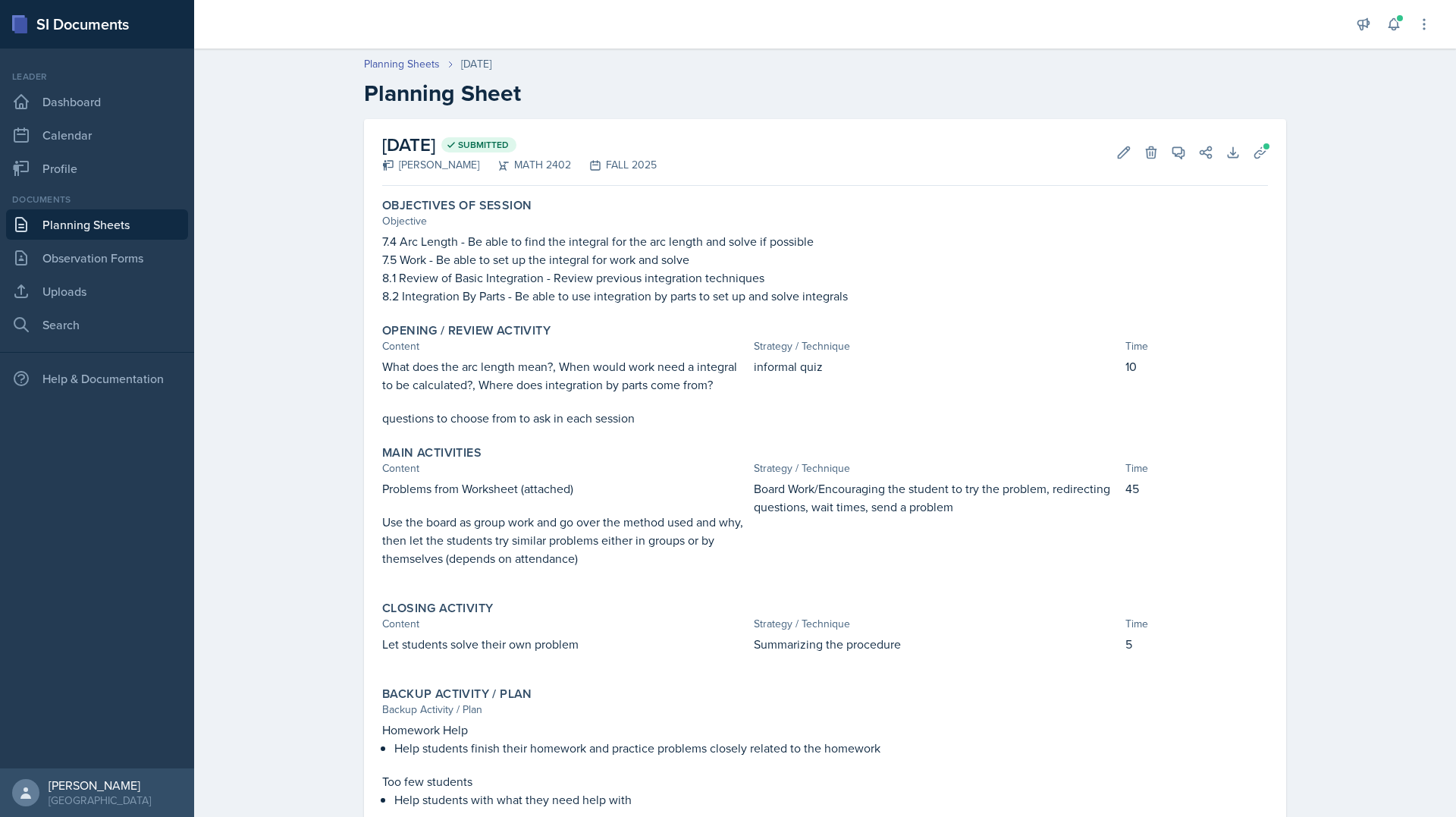
click at [111, 233] on link "Planning Sheets" at bounding box center [98, 225] width 182 height 31
